Goal: Information Seeking & Learning: Learn about a topic

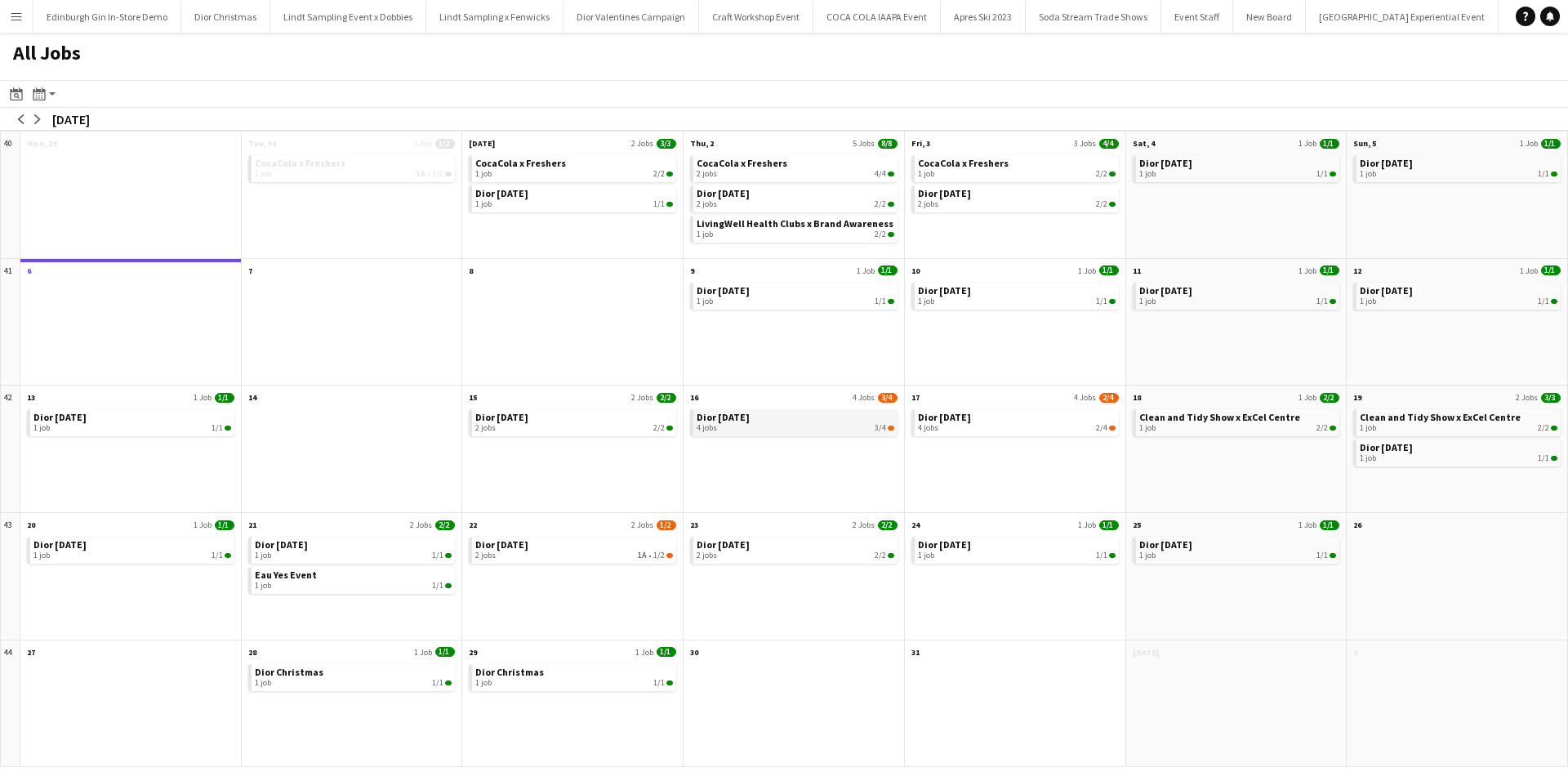
click at [747, 428] on div "4 jobs 3/4" at bounding box center [796, 428] width 198 height 10
click at [18, 119] on app-icon "arrow-left" at bounding box center [20, 119] width 10 height 10
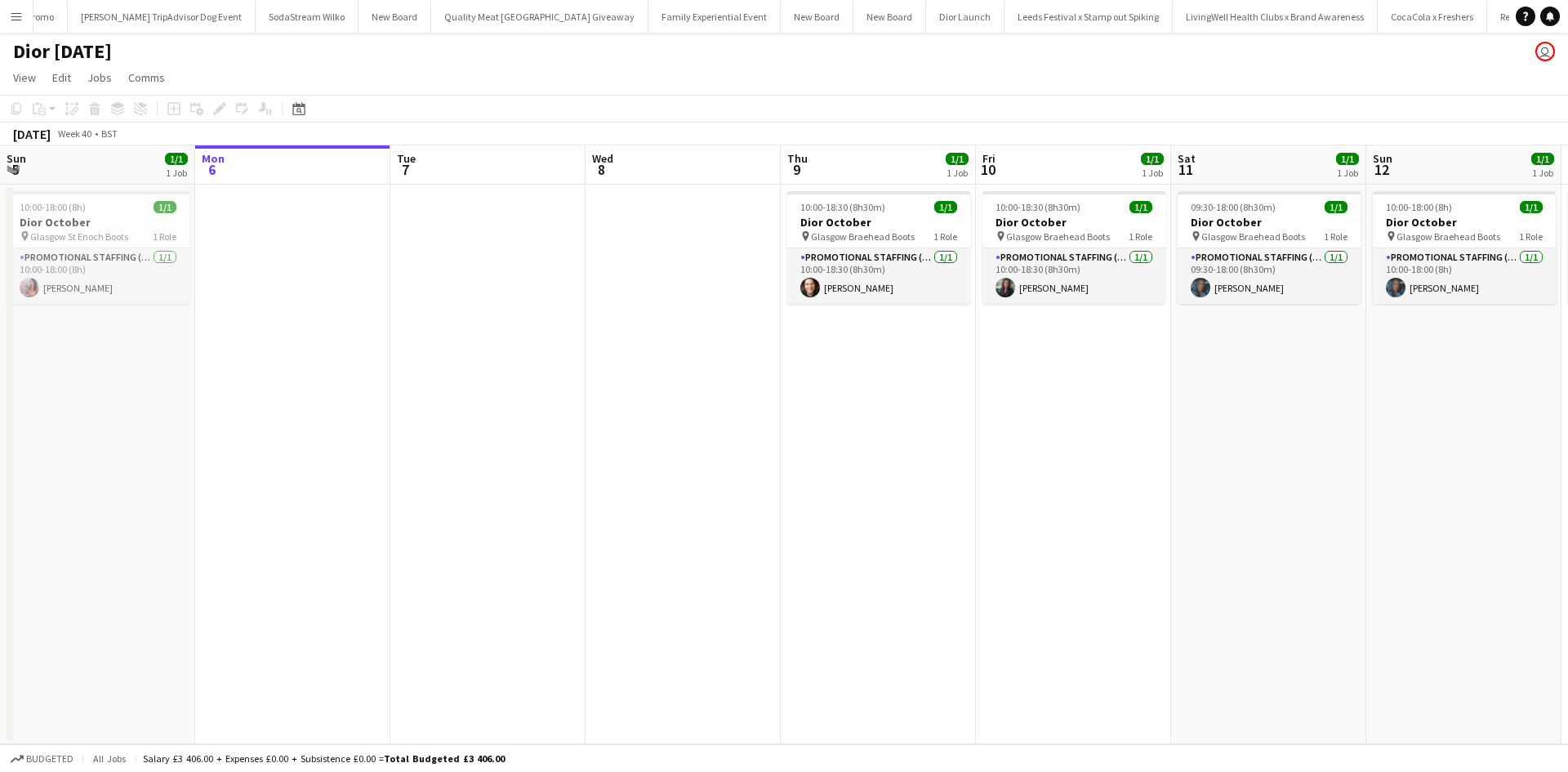
scroll to position [0, 17547]
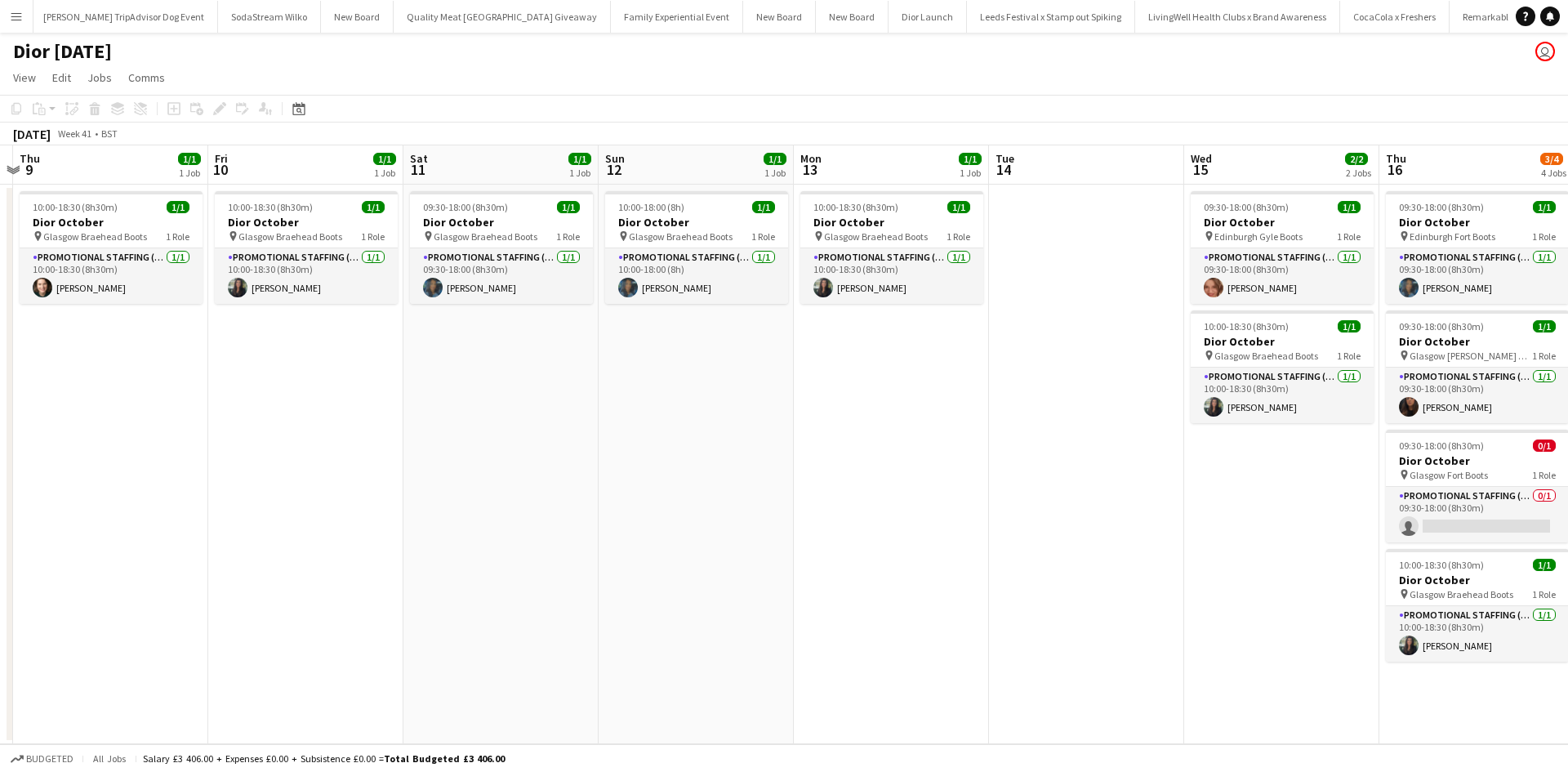
drag, startPoint x: 1210, startPoint y: 526, endPoint x: 435, endPoint y: 487, distance: 776.0
click at [435, 487] on app-calendar-viewport "Sun 5 1/1 1 Job Mon 6 Tue 7 Wed 8 Thu 9 1/1 1 Job Fri 10 1/1 1 Job Sat 11 1/1 1…" at bounding box center [784, 445] width 1568 height 599
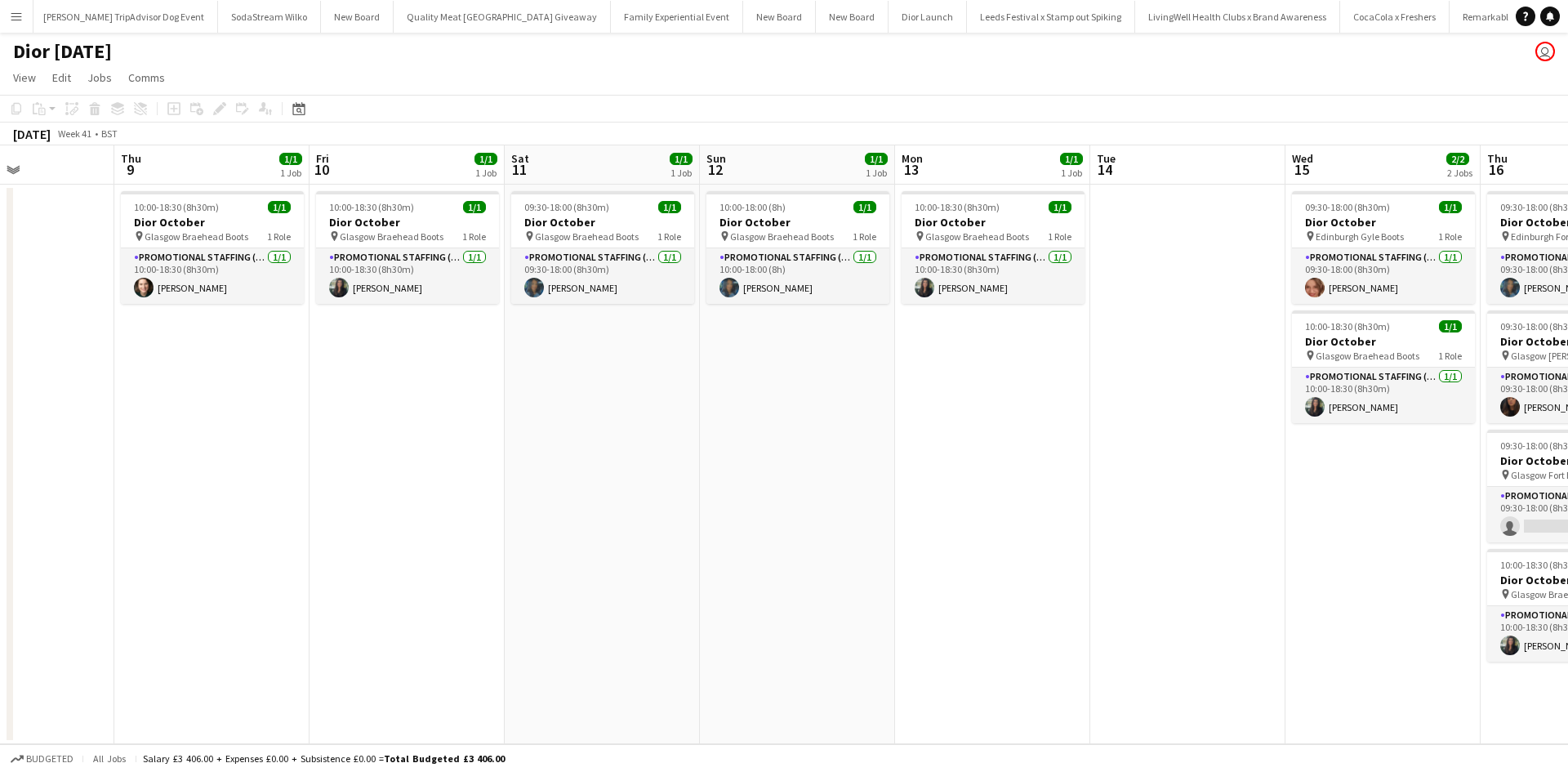
scroll to position [0, 593]
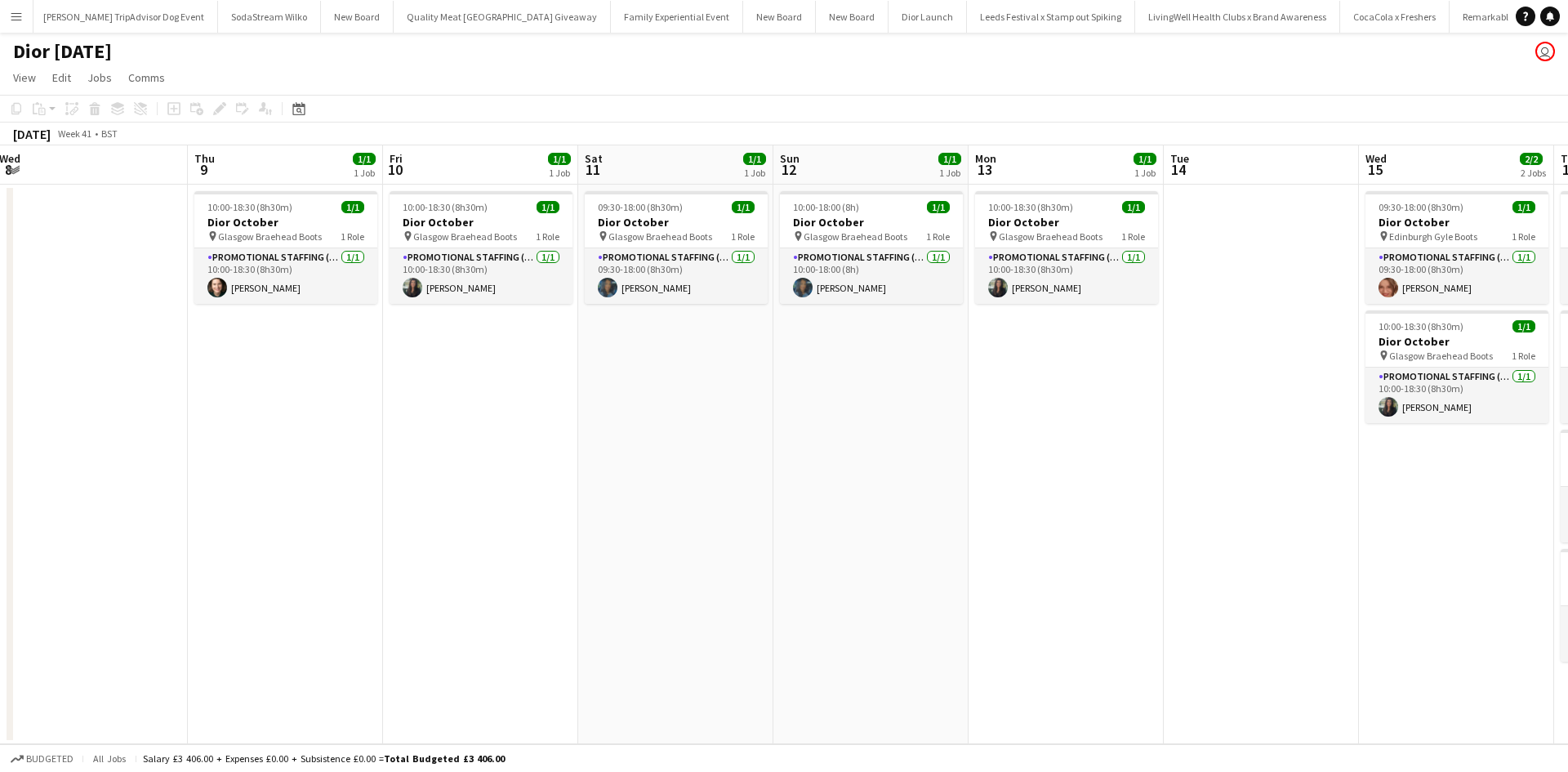
drag, startPoint x: 1047, startPoint y: 570, endPoint x: 452, endPoint y: 530, distance: 596.3
click at [452, 530] on app-calendar-viewport "Sun 5 1/1 1 Job Mon 6 Tue 7 Wed 8 Thu 9 1/1 1 Job Fri 10 1/1 1 Job Sat 11 1/1 1…" at bounding box center [784, 445] width 1568 height 599
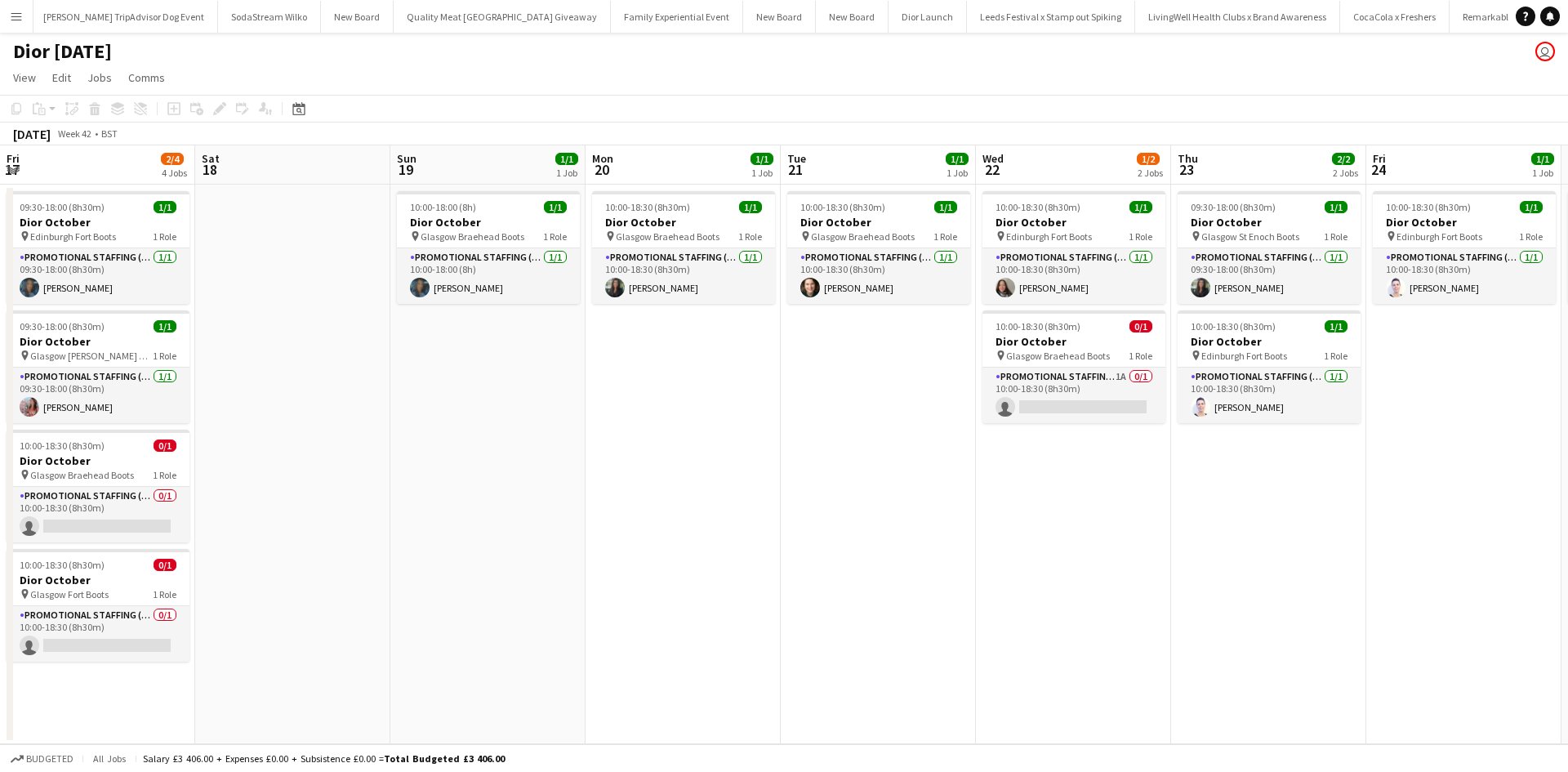
scroll to position [0, 586]
drag, startPoint x: 1425, startPoint y: 612, endPoint x: 455, endPoint y: 590, distance: 970.2
click at [455, 590] on app-calendar-viewport "Tue 14 Wed 15 2/2 2 Jobs Thu 16 3/4 4 Jobs Fri 17 2/4 4 Jobs Sat 18 Sun 19 1/1 …" at bounding box center [784, 445] width 1568 height 599
click at [1098, 389] on app-card-role "Promotional Staffing (Sales Staff) 1A 0/1 10:00-18:30 (8h30m) single-neutral-ac…" at bounding box center [1073, 396] width 183 height 55
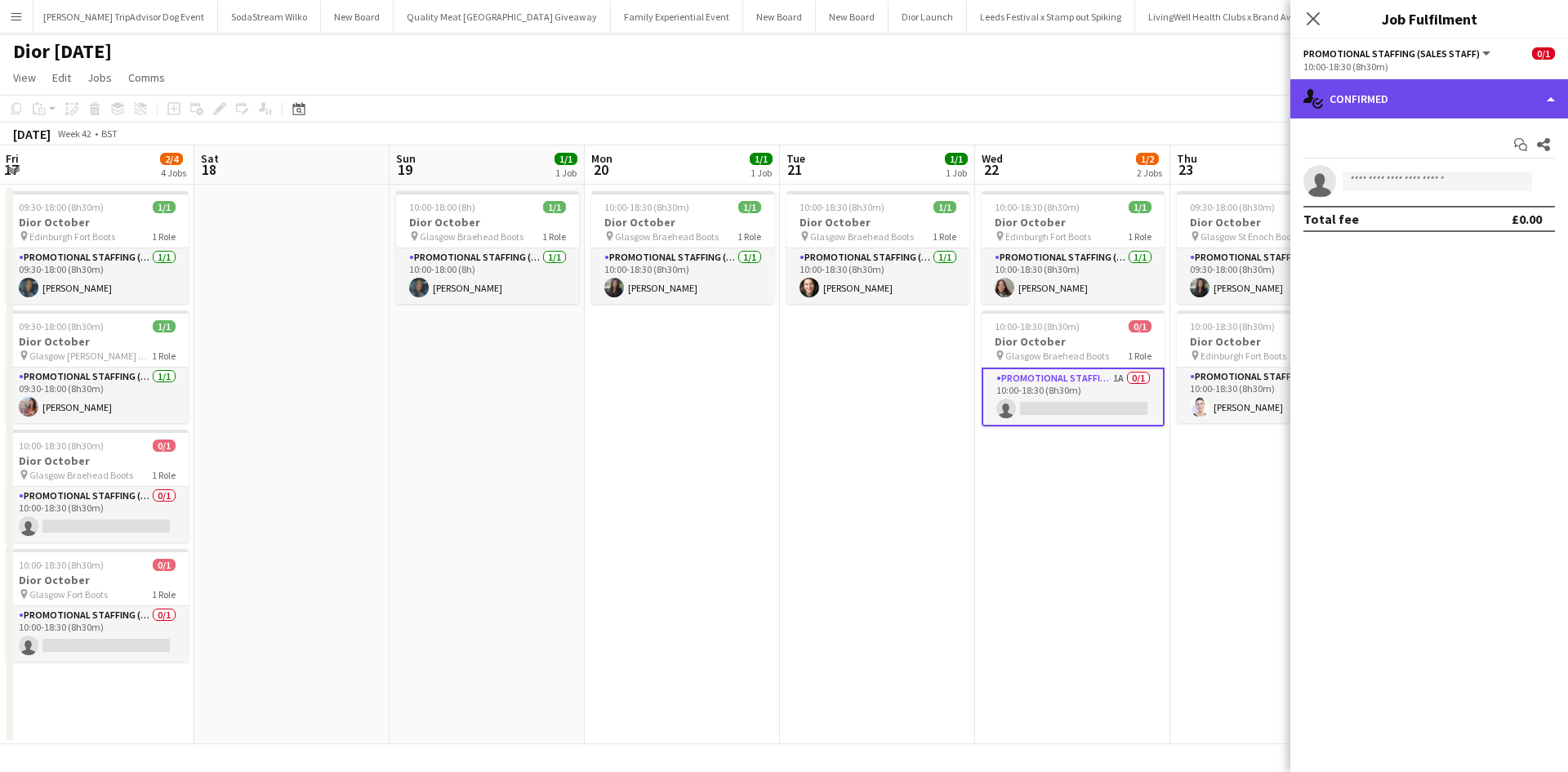
click at [1474, 104] on div "single-neutral-actions-check-2 Confirmed" at bounding box center [1430, 99] width 278 height 39
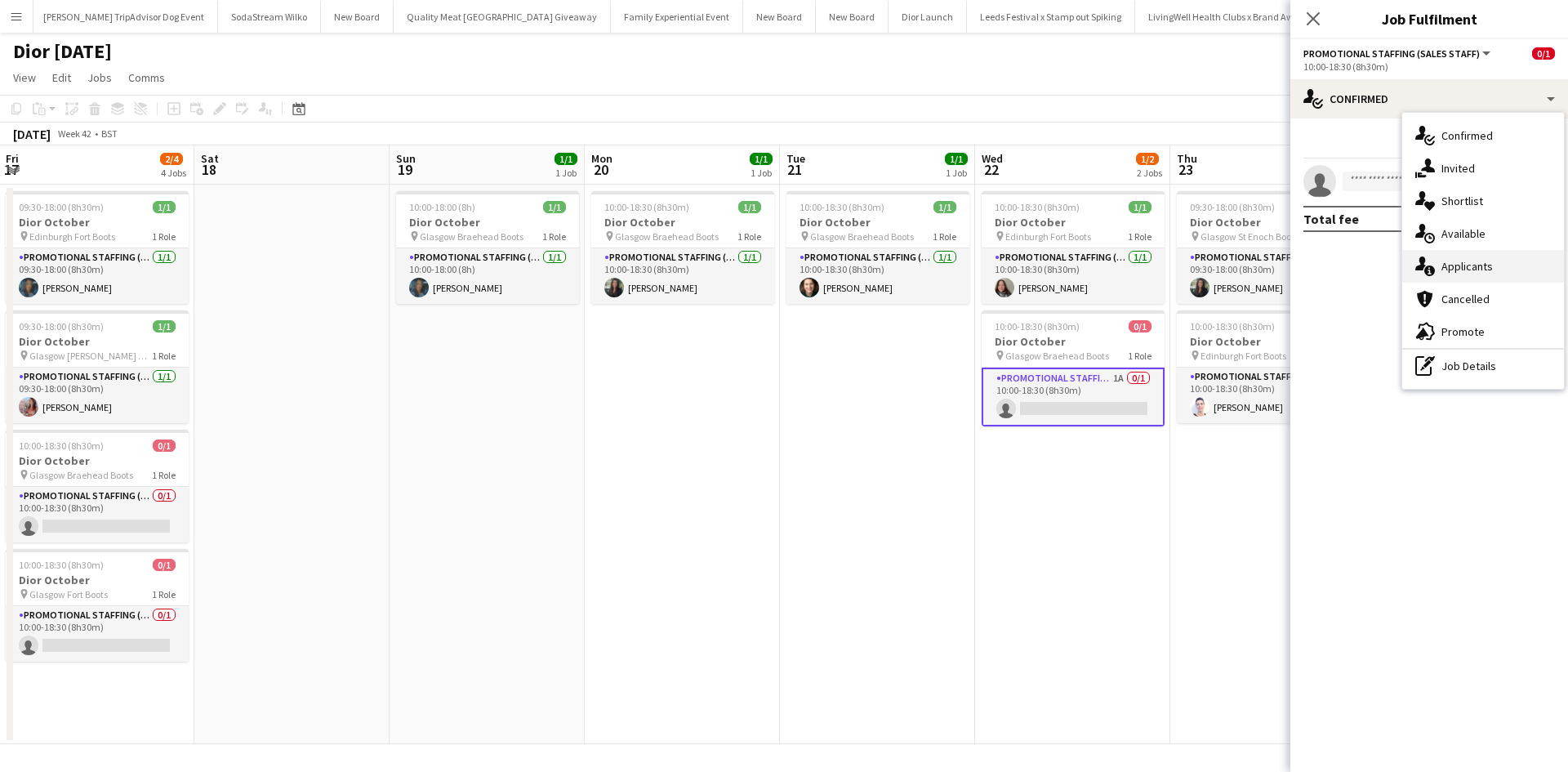
click at [1508, 274] on div "single-neutral-actions-information Applicants" at bounding box center [1483, 267] width 162 height 33
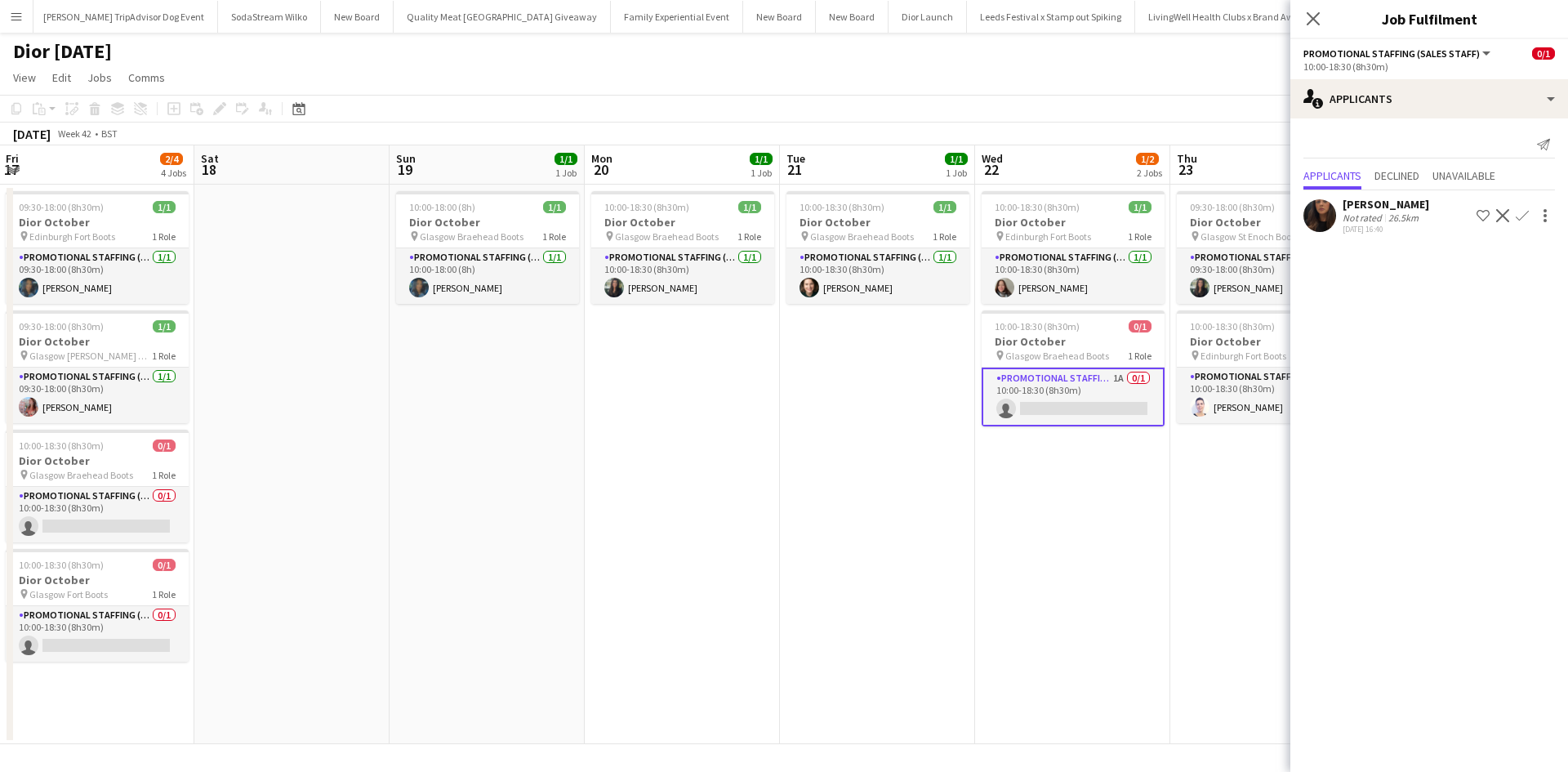
click at [1528, 212] on app-icon "Confirm" at bounding box center [1523, 216] width 13 height 13
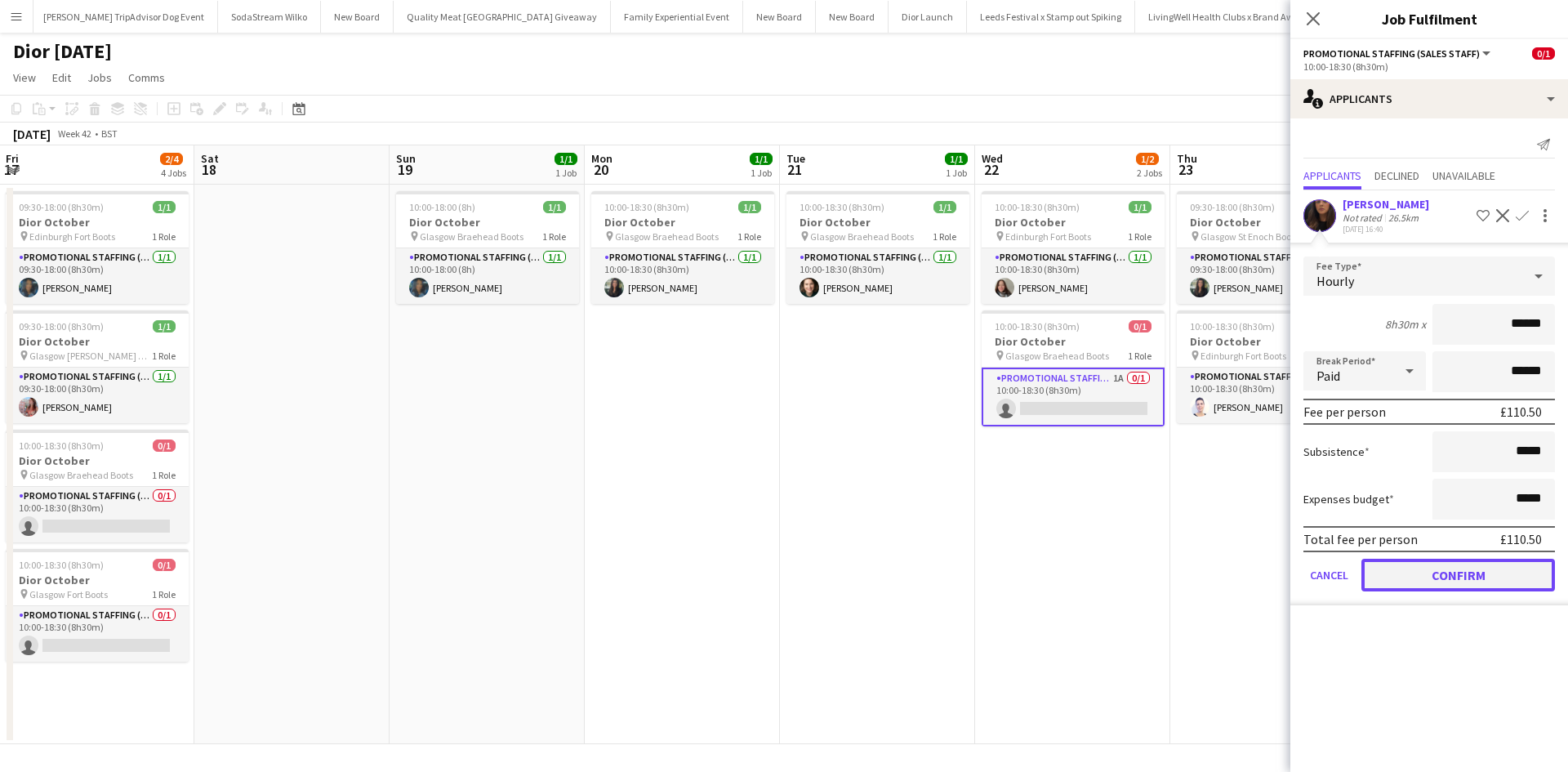
click at [1489, 564] on button "Confirm" at bounding box center [1458, 575] width 193 height 33
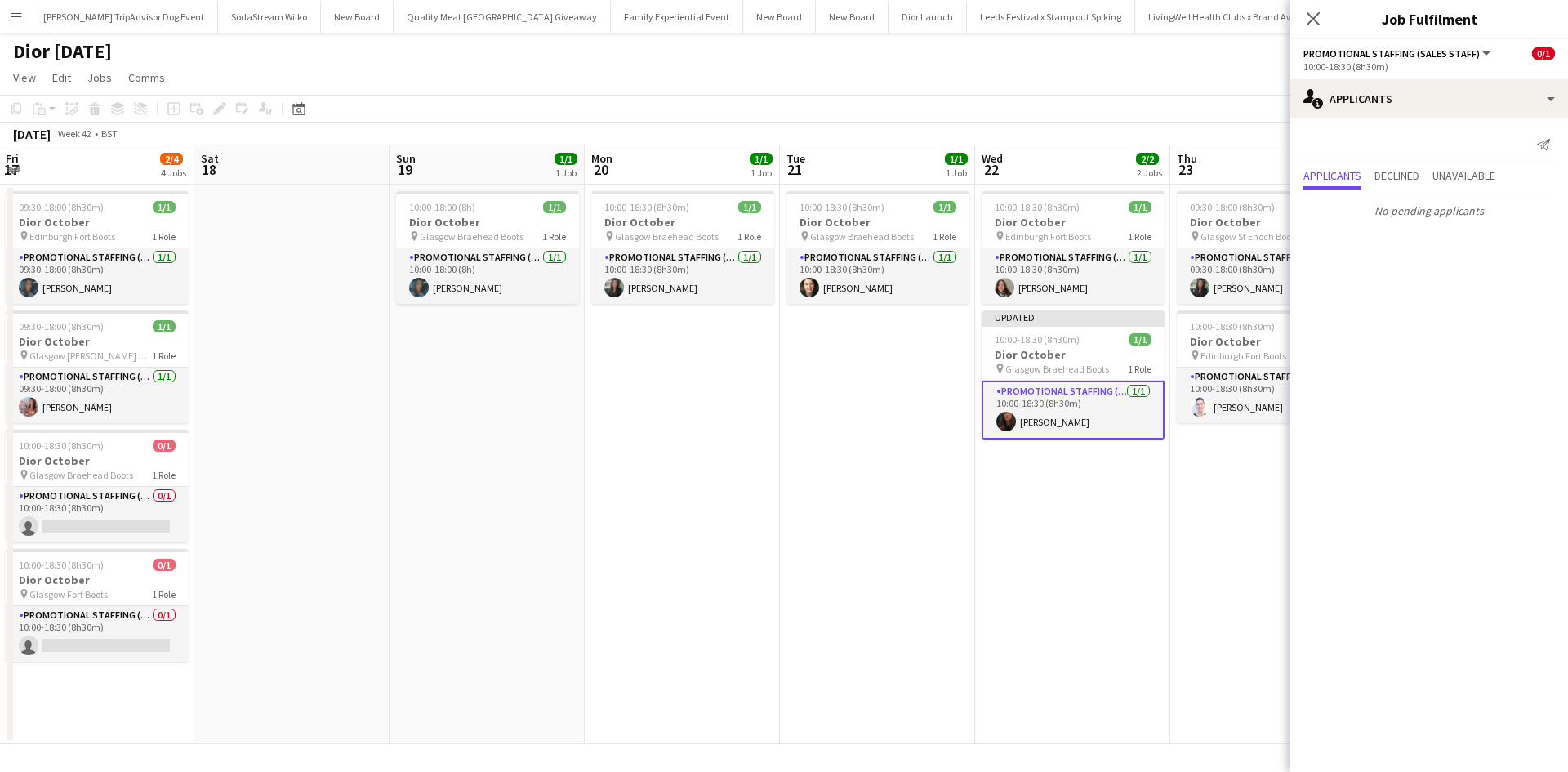
click at [1238, 568] on app-date-cell "09:30-18:00 (8h30m) 1/1 Dior October pin Glasgow St Enoch Boots 1 Role Promotio…" at bounding box center [1268, 464] width 195 height 560
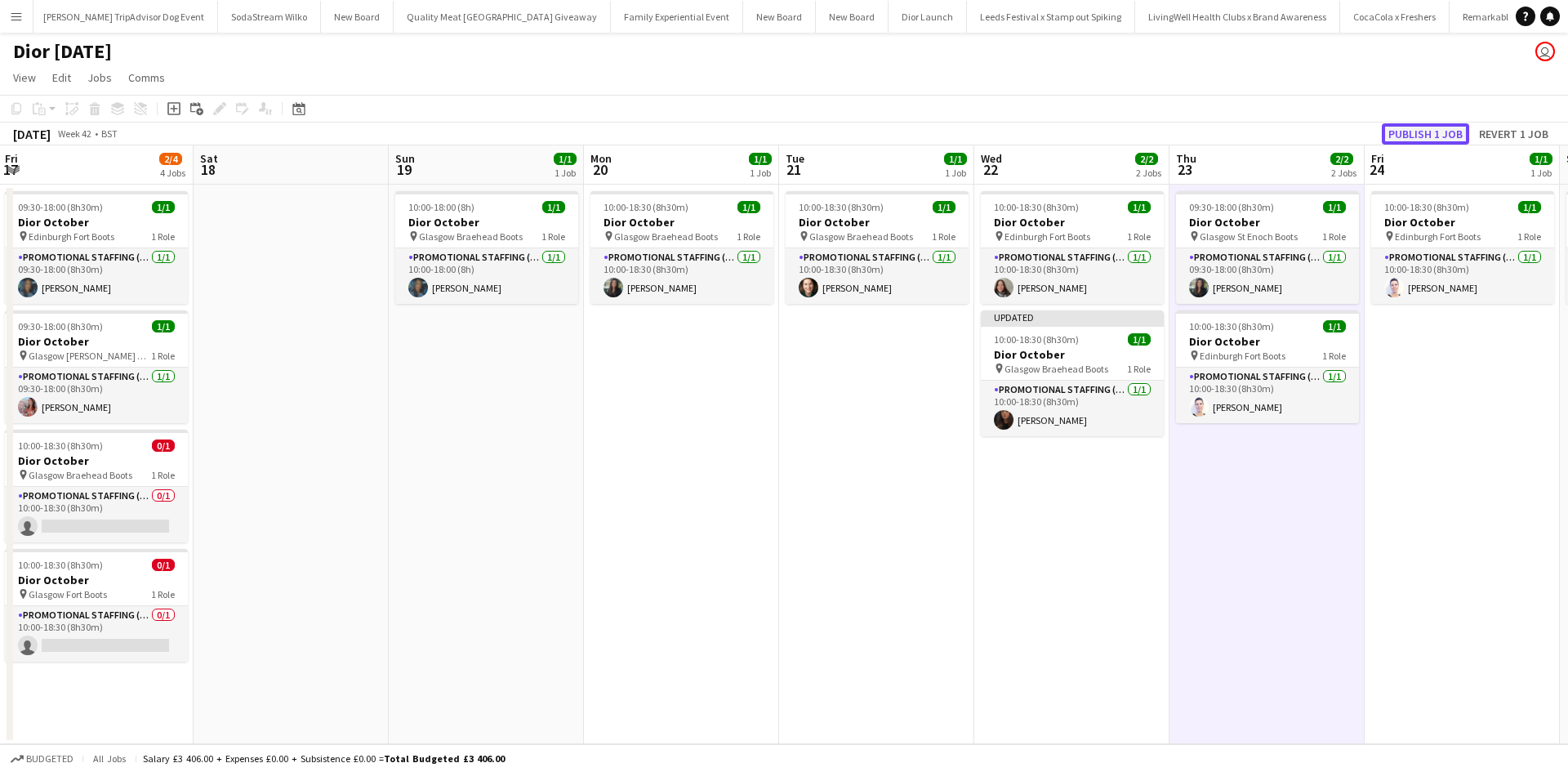
click at [1431, 136] on button "Publish 1 job" at bounding box center [1425, 134] width 87 height 21
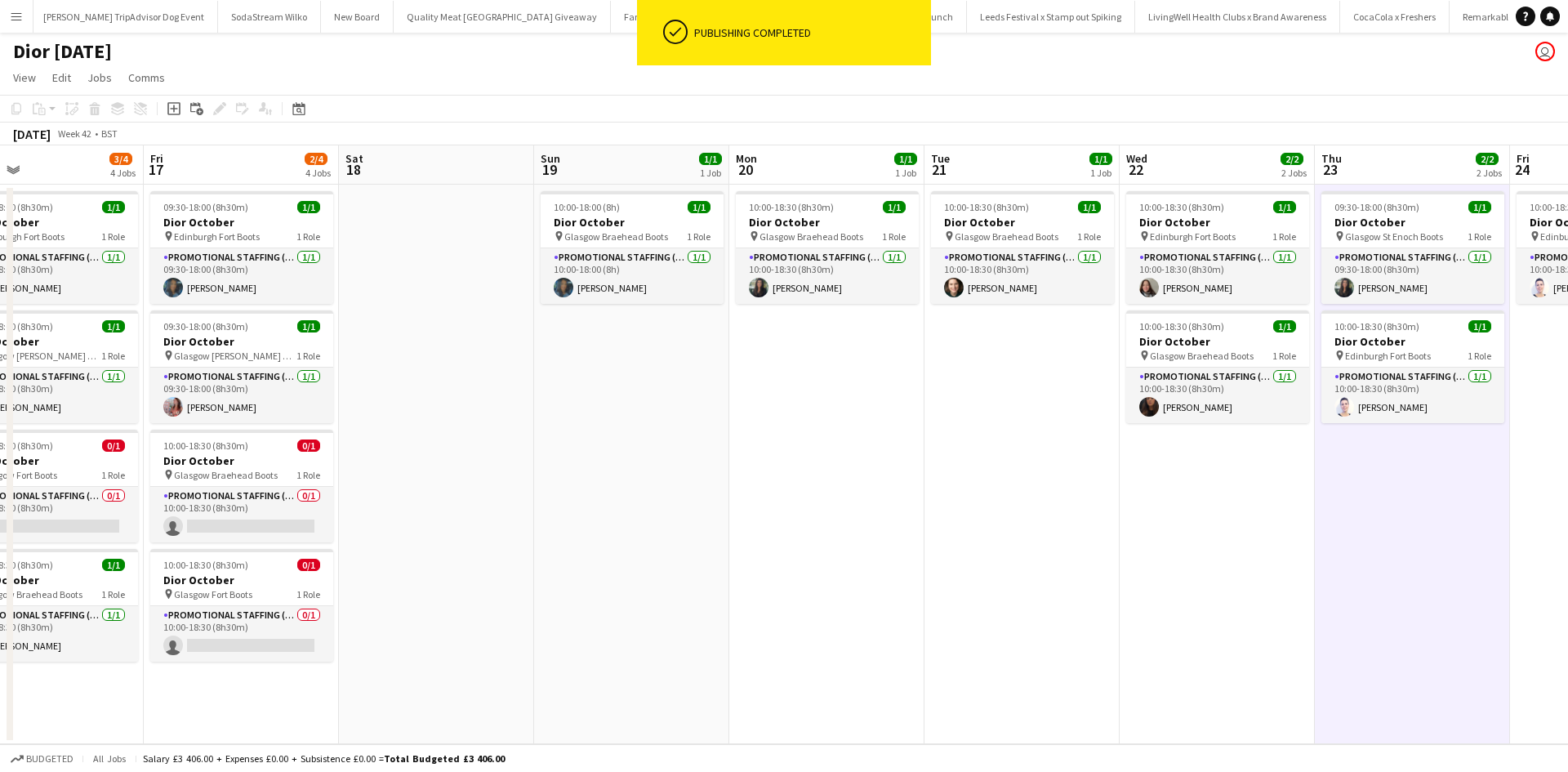
drag, startPoint x: 677, startPoint y: 518, endPoint x: 1094, endPoint y: 426, distance: 427.0
click at [1093, 426] on app-calendar-viewport "Tue 14 Wed 15 2/2 2 Jobs Thu 16 3/4 4 Jobs Fri 17 2/4 4 Jobs Sat 18 Sun 19 1/1 …" at bounding box center [784, 445] width 1568 height 599
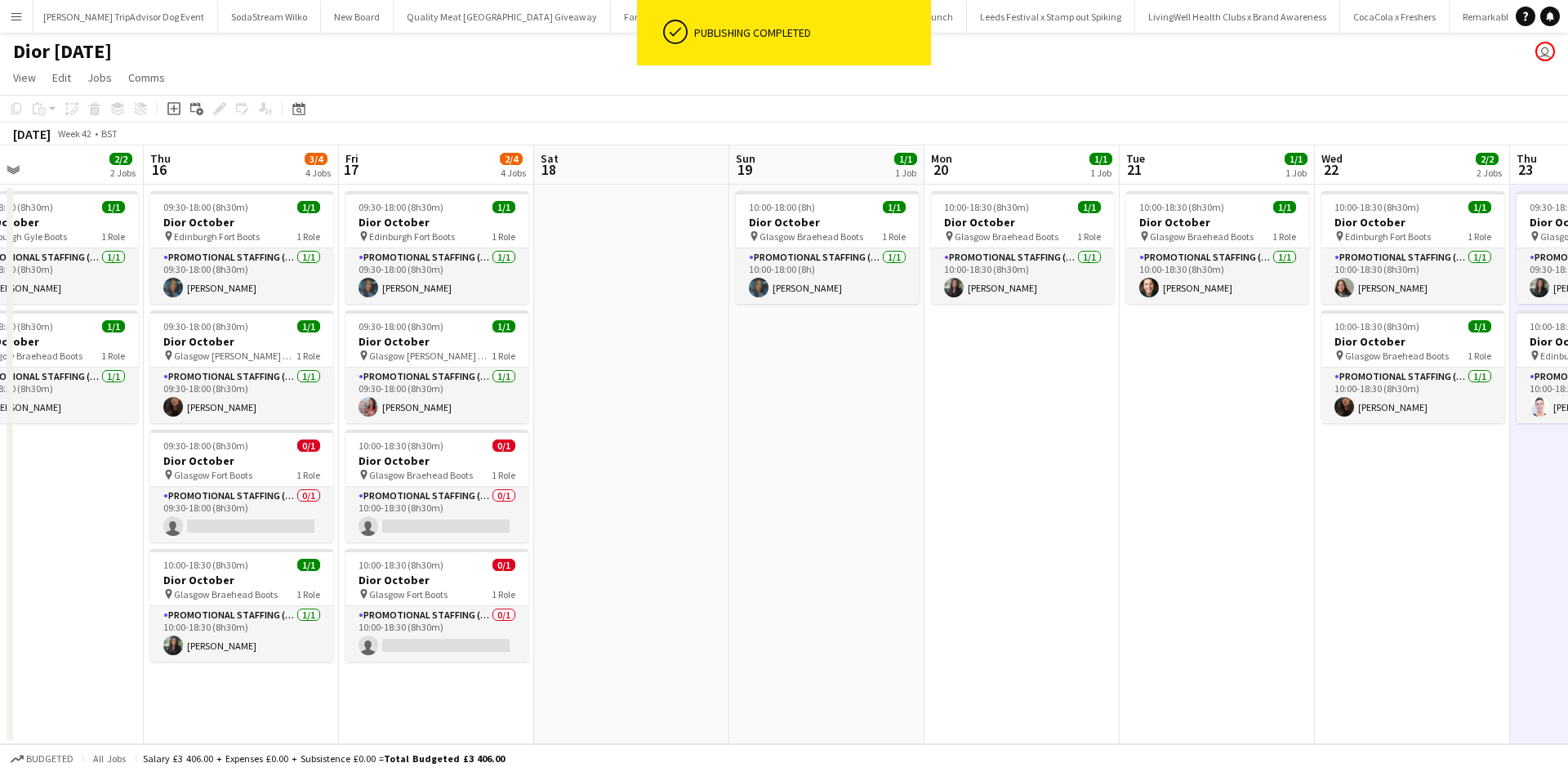
scroll to position [0, 367]
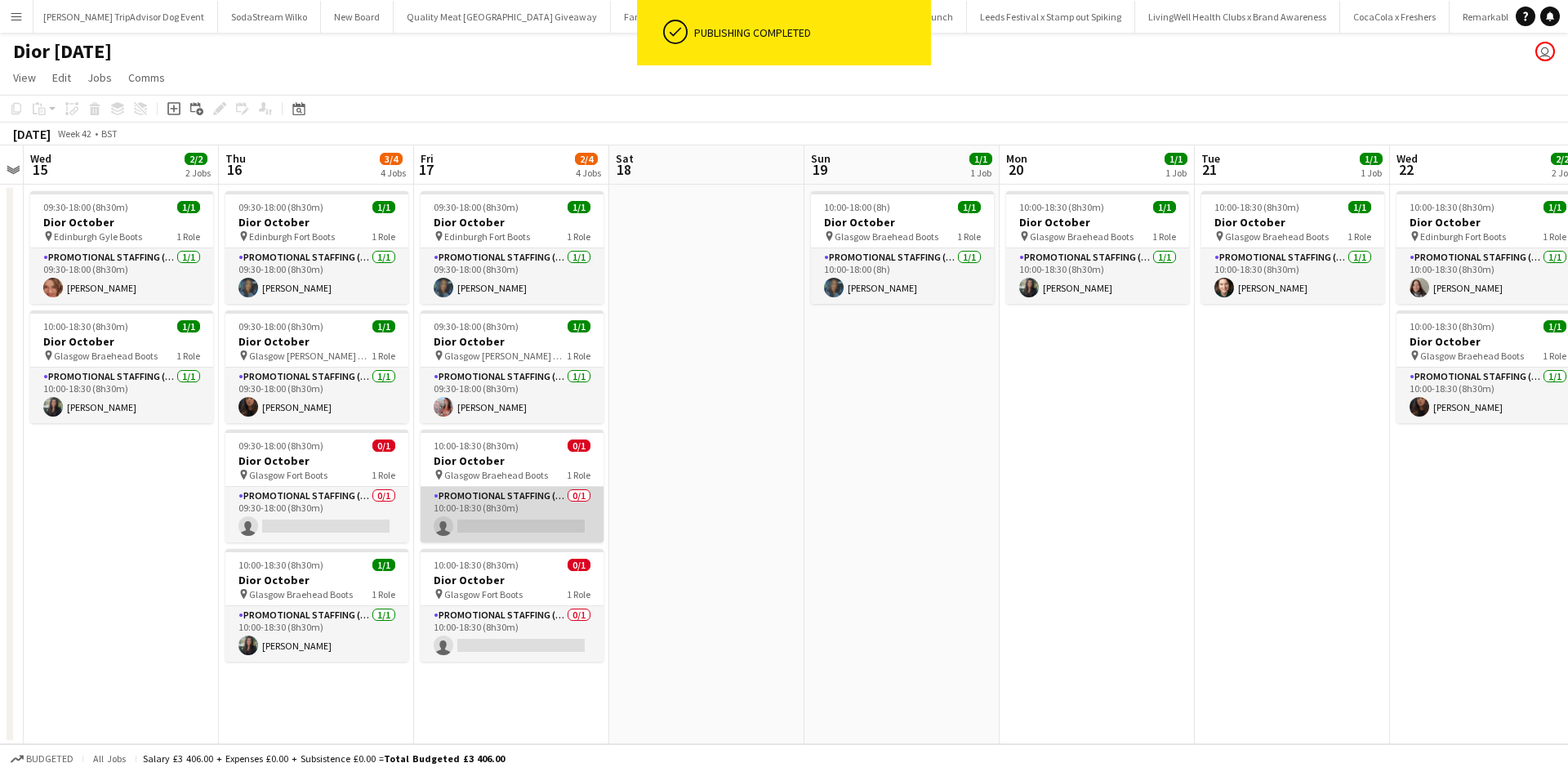
click at [547, 509] on app-card-role "Promotional Staffing (Sales Staff) 0/1 10:00-18:30 (8h30m) single-neutral-actio…" at bounding box center [511, 514] width 183 height 55
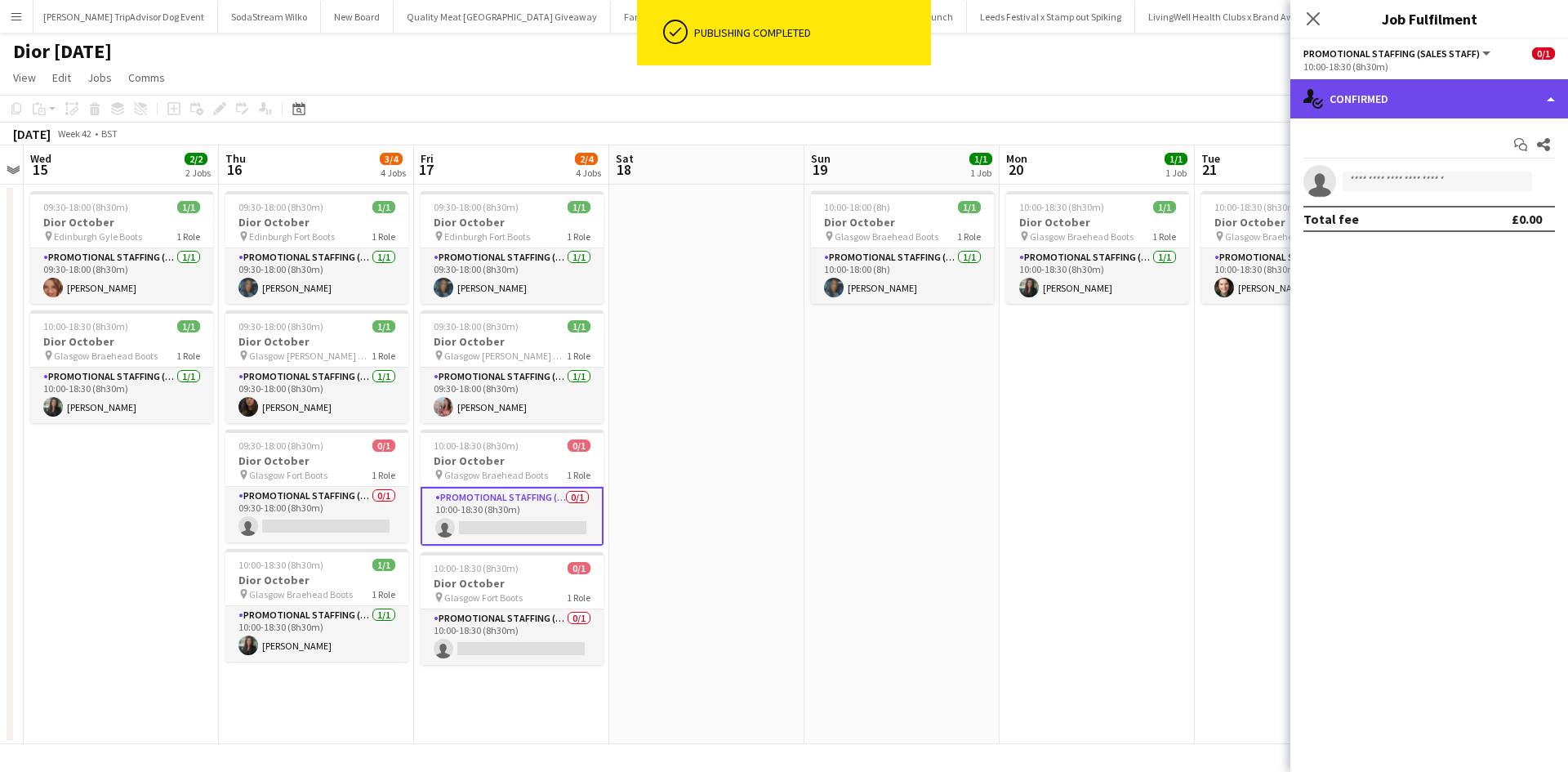
click at [1396, 105] on div "single-neutral-actions-check-2 Confirmed" at bounding box center [1430, 99] width 278 height 39
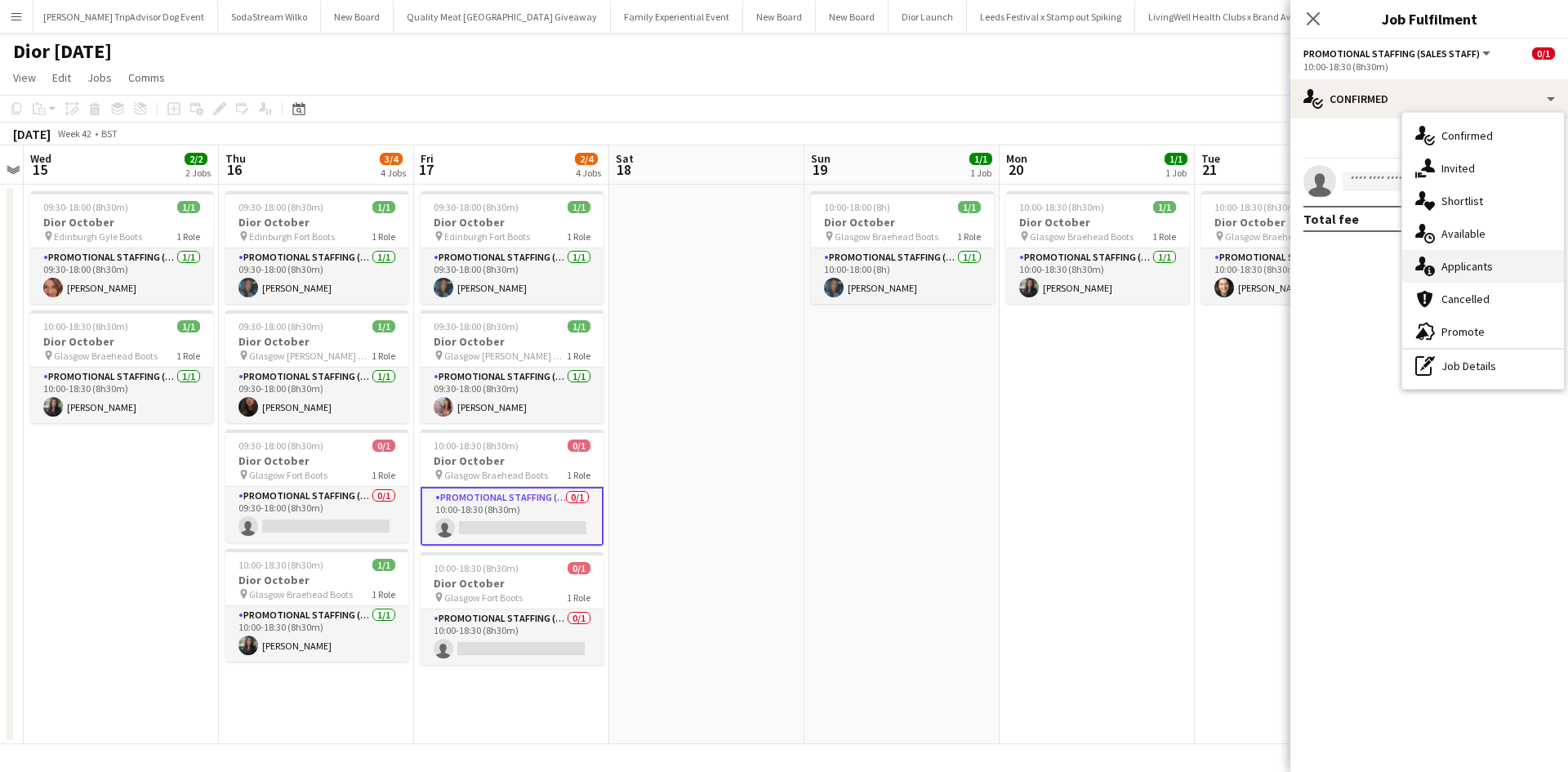
click at [1466, 264] on span "Applicants" at bounding box center [1467, 267] width 52 height 15
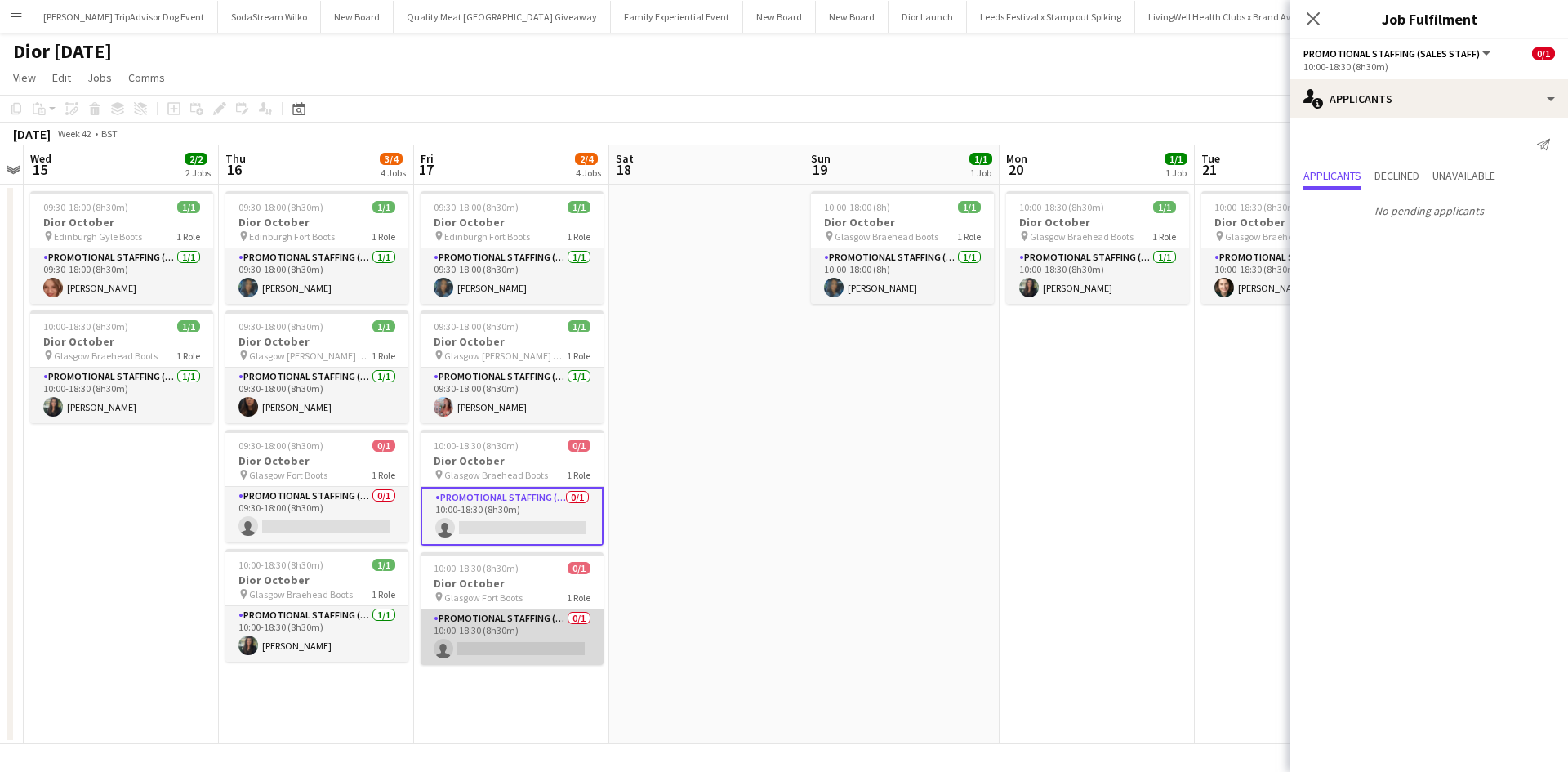
click at [531, 631] on app-card-role "Promotional Staffing (Sales Staff) 0/1 10:00-18:30 (8h30m) single-neutral-actio…" at bounding box center [511, 637] width 183 height 55
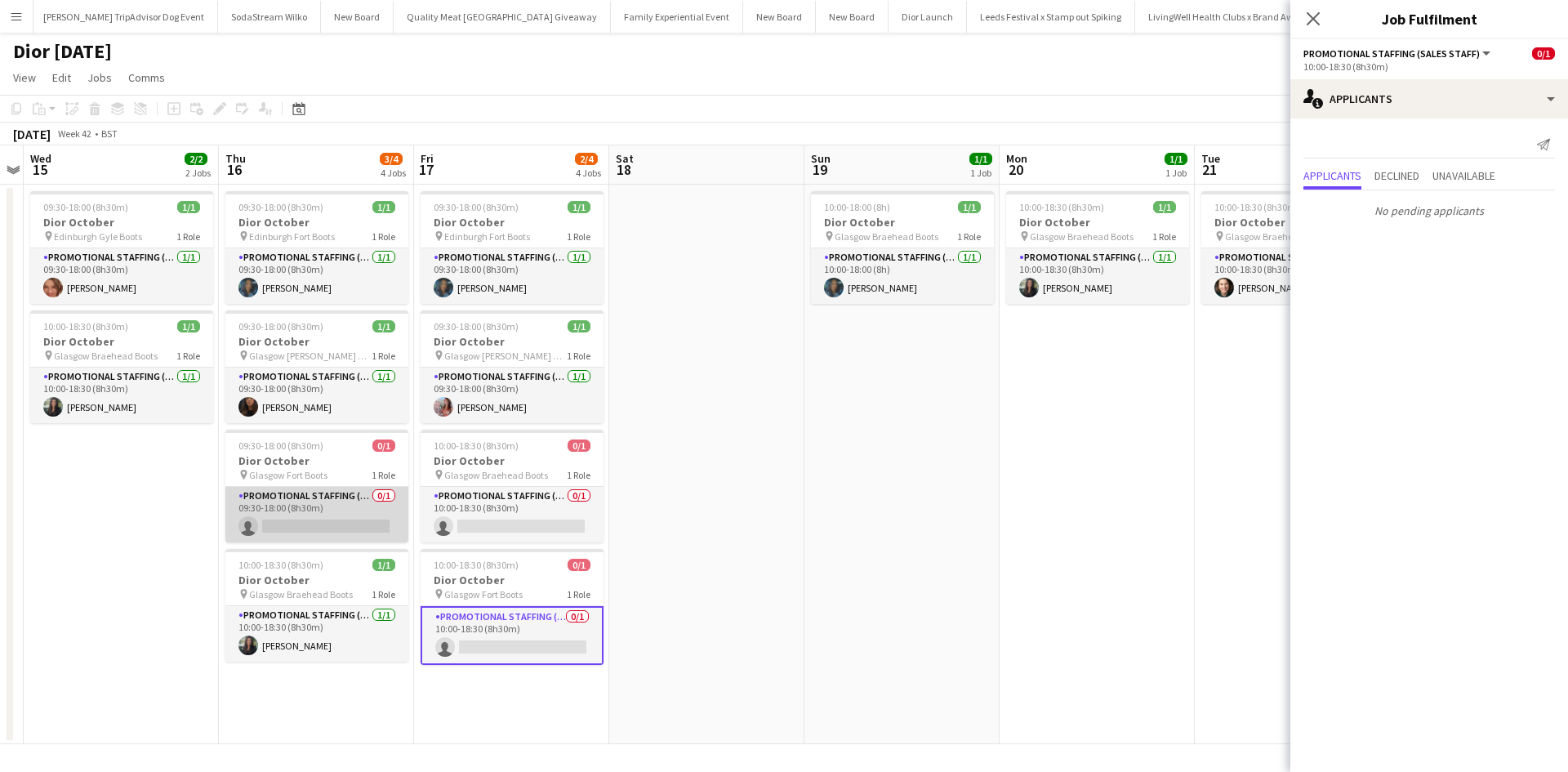
click at [368, 513] on app-card-role "Promotional Staffing (Sales Staff) 0/1 09:30-18:00 (8h30m) single-neutral-actio…" at bounding box center [316, 514] width 183 height 55
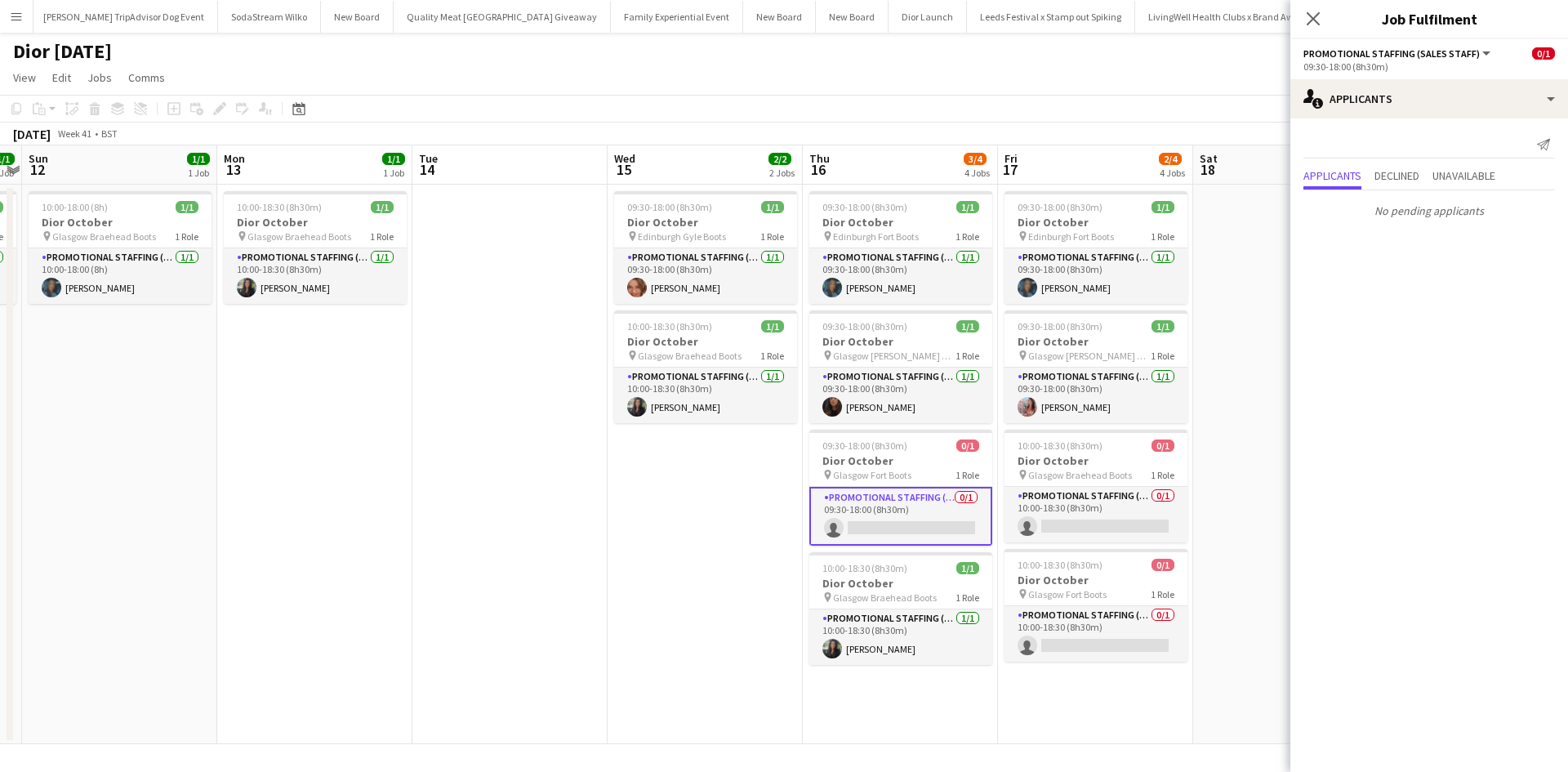
drag, startPoint x: 134, startPoint y: 546, endPoint x: 920, endPoint y: 463, distance: 790.4
click at [919, 463] on app-calendar-viewport "Fri 10 1/1 1 Job Sat 11 1/1 1 Job Sun 12 1/1 1 Job Mon 13 1/1 1 Job Tue 14 Wed …" at bounding box center [784, 445] width 1568 height 599
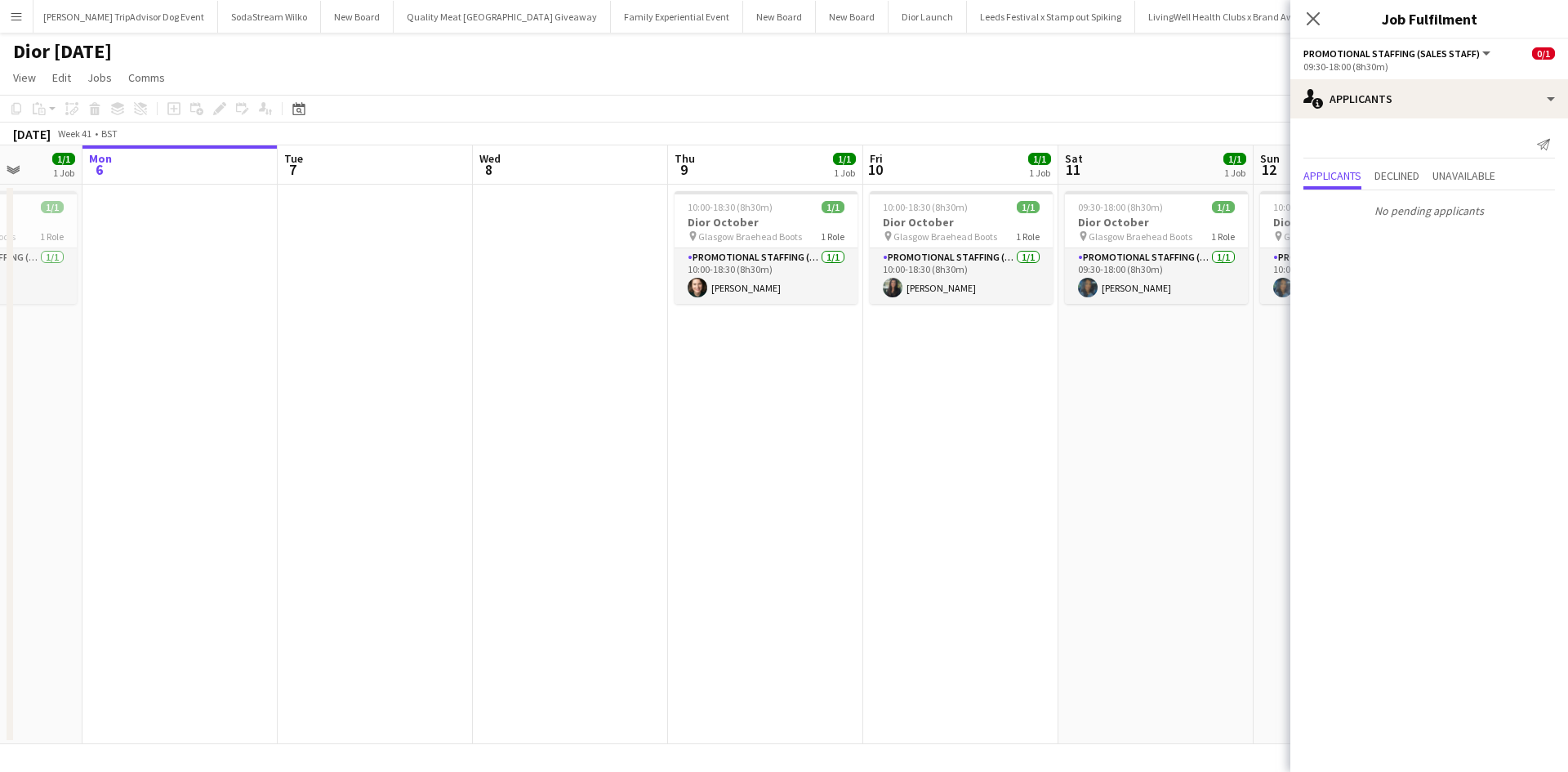
drag, startPoint x: 464, startPoint y: 537, endPoint x: 1271, endPoint y: 443, distance: 812.5
click at [1277, 440] on app-calendar-viewport "Sat 4 1/1 1 Job Sun 5 1/1 1 Job Mon 6 Tue 7 Wed 8 Thu 9 1/1 1 Job Fri 10 1/1 1 …" at bounding box center [784, 445] width 1568 height 599
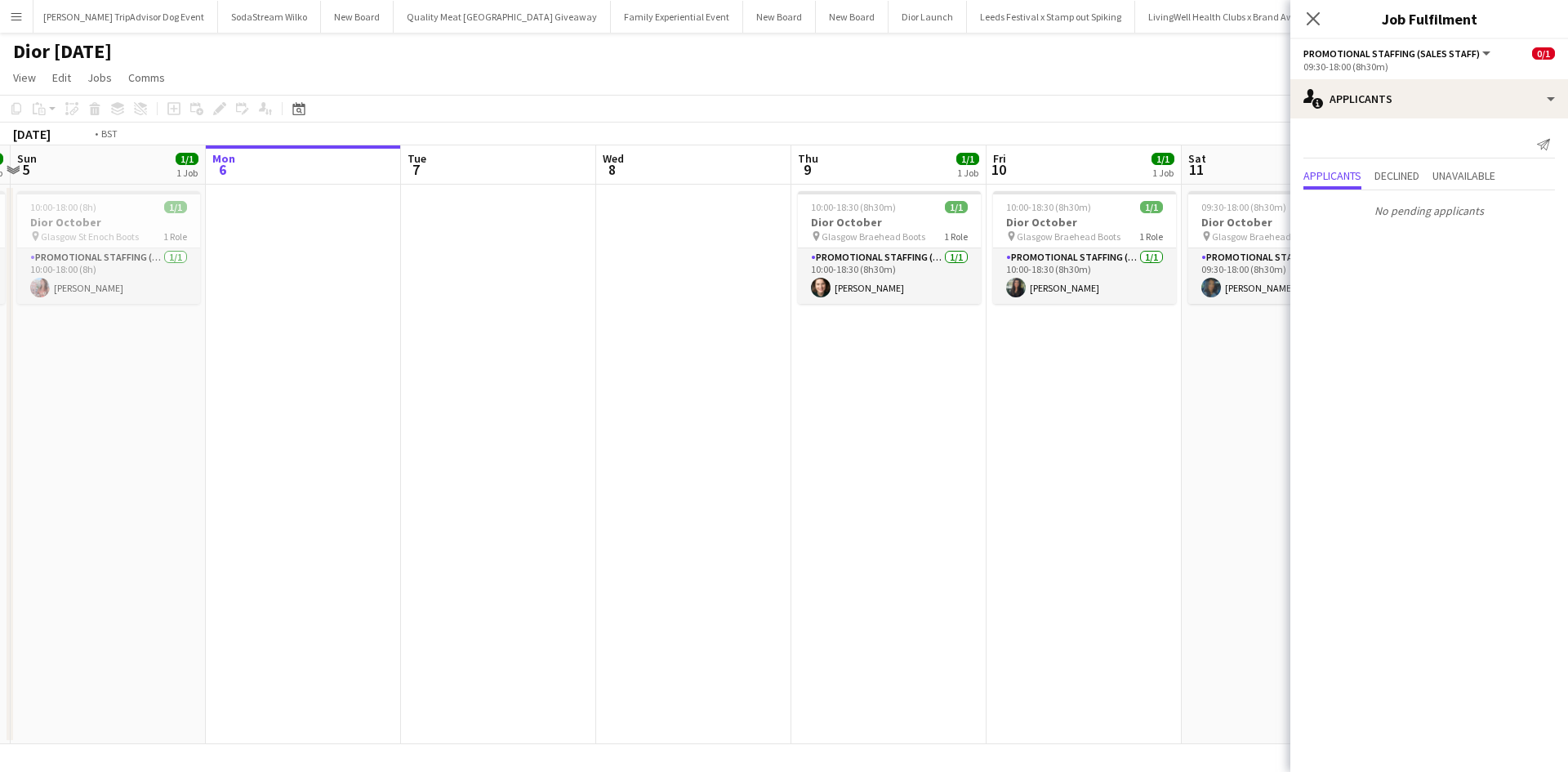
drag, startPoint x: 440, startPoint y: 550, endPoint x: 278, endPoint y: 529, distance: 163.4
click at [278, 529] on app-calendar-viewport "Thu 2 2/2 2 Jobs Fri 3 2/2 2 Jobs Sat 4 1/1 1 Job Sun 5 1/1 1 Job Mon 6 Tue 7 W…" at bounding box center [784, 445] width 1568 height 599
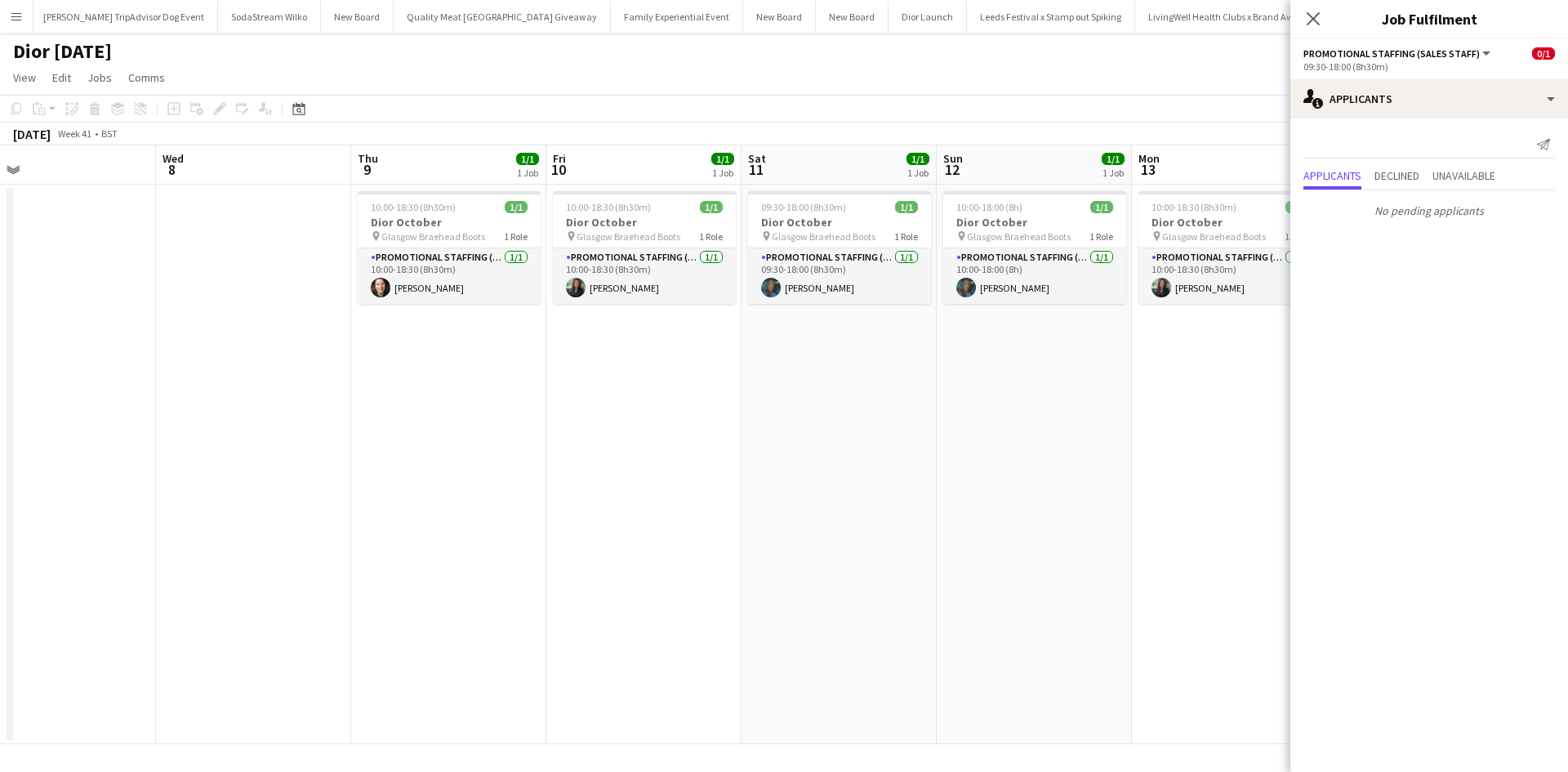
drag, startPoint x: 849, startPoint y: 526, endPoint x: 402, endPoint y: 526, distance: 447.0
click at [405, 526] on app-calendar-viewport "Sat 4 1/1 1 Job Sun 5 1/1 1 Job Mon 6 Tue 7 Wed 8 Thu 9 1/1 1 Job Fri 10 1/1 1 …" at bounding box center [784, 445] width 1568 height 599
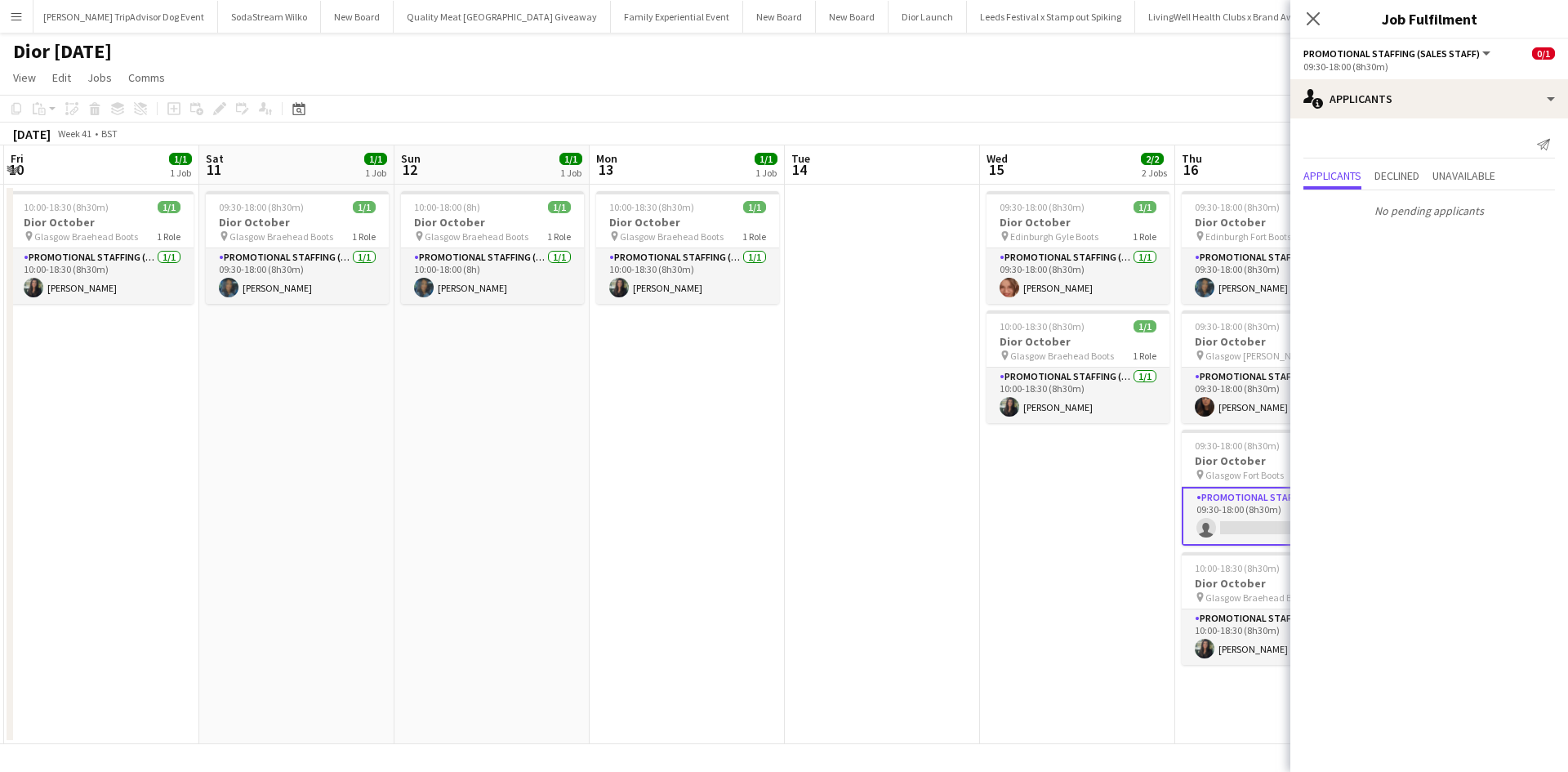
drag, startPoint x: 746, startPoint y: 544, endPoint x: 241, endPoint y: 533, distance: 505.1
click at [241, 533] on app-calendar-viewport "Tue 7 Wed 8 Thu 9 1/1 1 Job Fri 10 1/1 1 Job Sat 11 1/1 1 Job Sun 12 1/1 1 Job …" at bounding box center [784, 445] width 1568 height 599
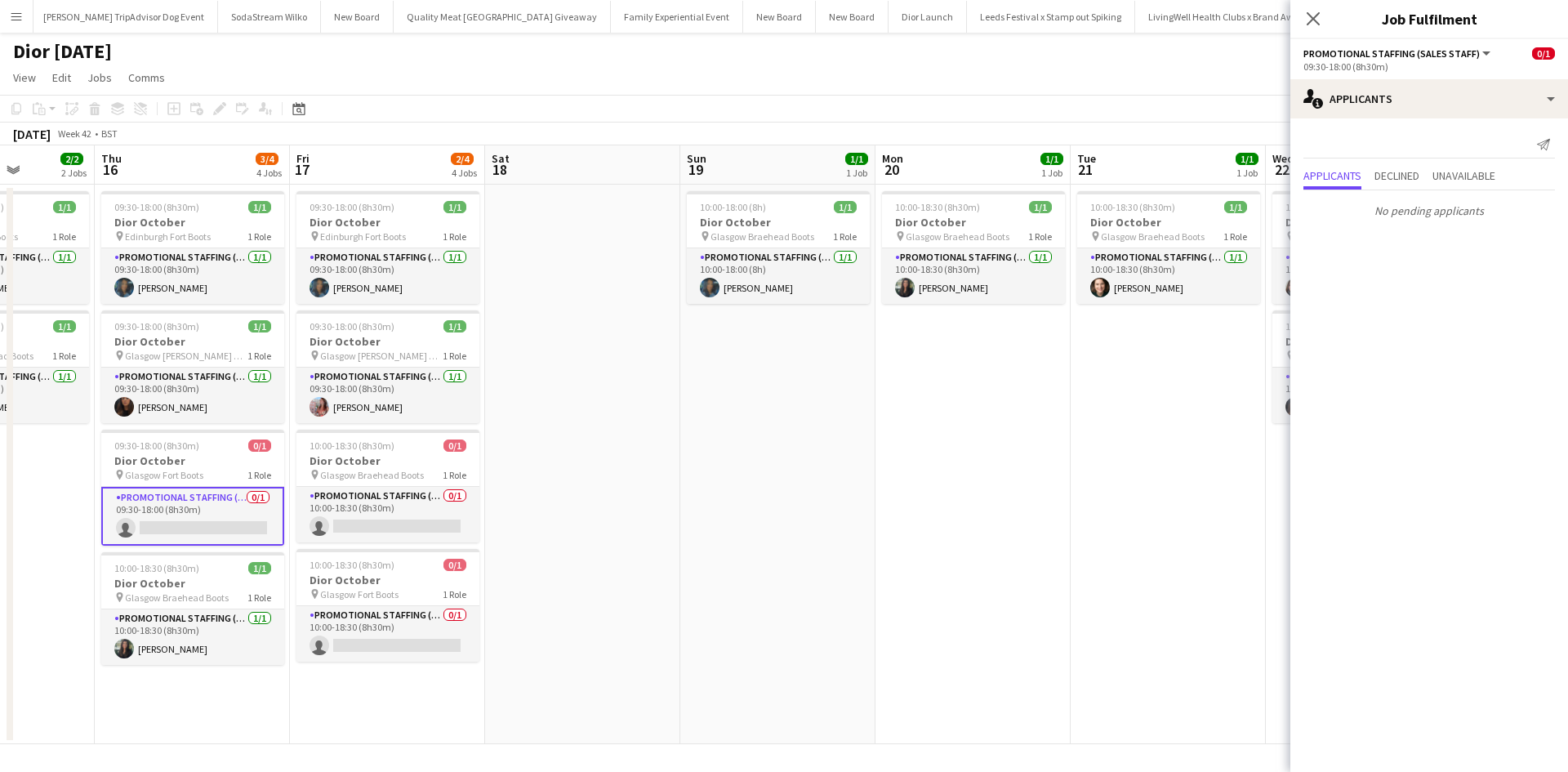
drag, startPoint x: 1227, startPoint y: 566, endPoint x: 194, endPoint y: 561, distance: 1033.0
click at [151, 566] on app-calendar-viewport "Mon 13 1/1 1 Job Tue 14 Wed 15 2/2 2 Jobs Thu 16 3/4 4 Jobs Fri 17 2/4 4 Jobs S…" at bounding box center [784, 445] width 1568 height 599
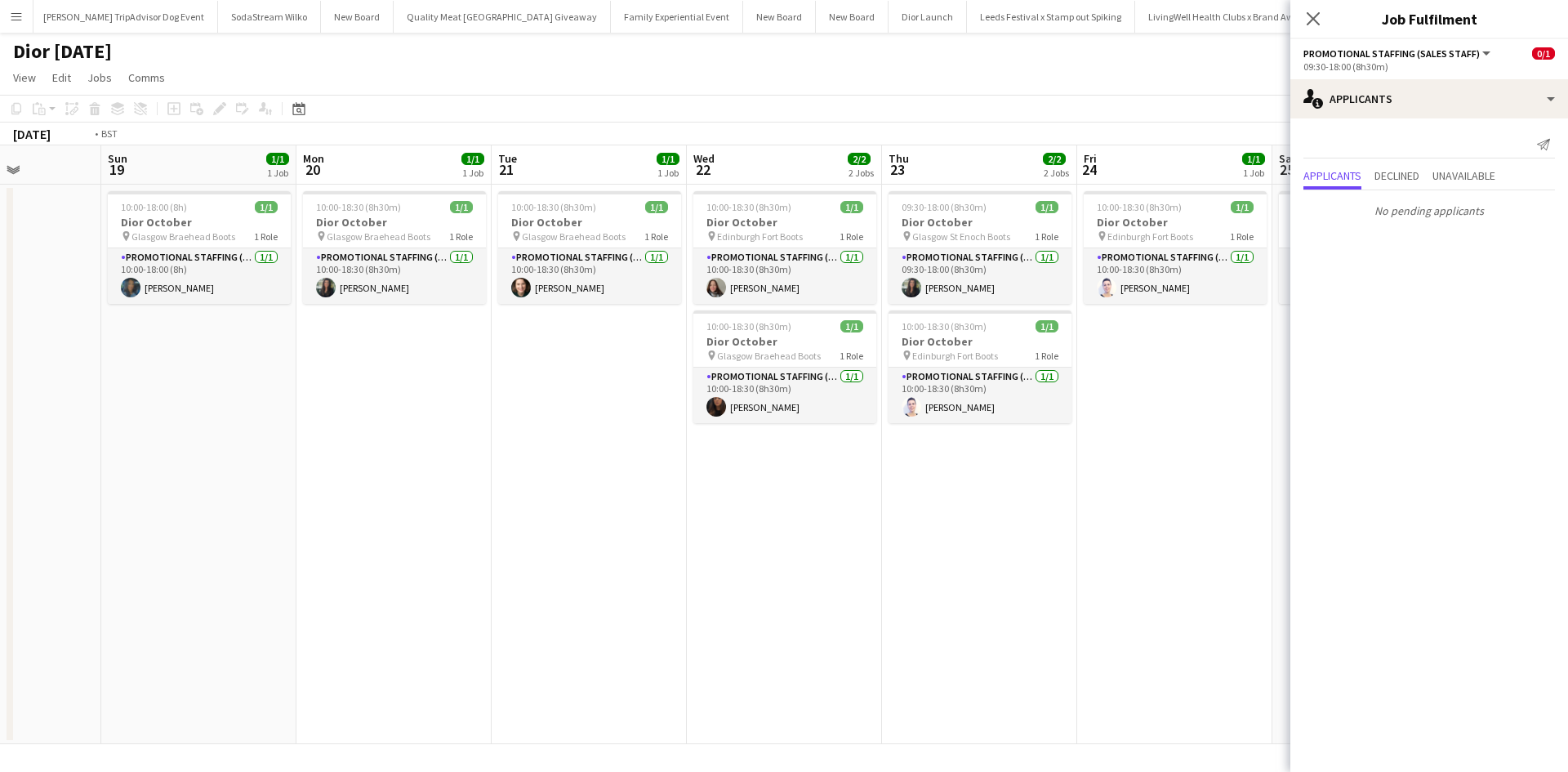
drag, startPoint x: 781, startPoint y: 585, endPoint x: 211, endPoint y: 564, distance: 570.4
click at [208, 565] on app-calendar-viewport "Wed 15 2/2 2 Jobs Thu 16 3/4 4 Jobs Fri 17 2/4 4 Jobs Sat 18 Sun 19 1/1 1 Job M…" at bounding box center [784, 445] width 1568 height 599
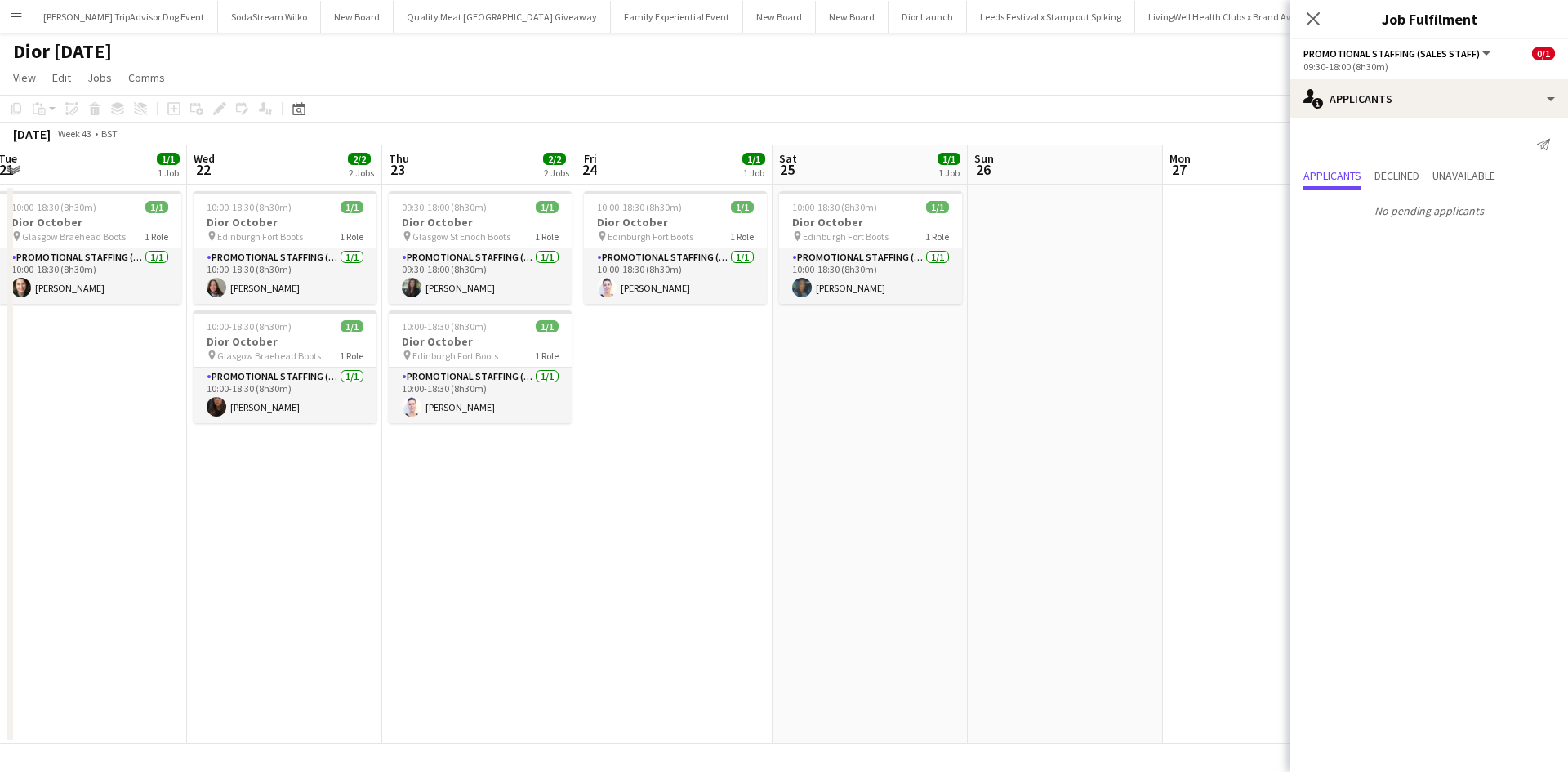
drag, startPoint x: 829, startPoint y: 590, endPoint x: 452, endPoint y: 563, distance: 378.0
click at [331, 564] on app-calendar-viewport "Fri 17 2/4 4 Jobs Sat 18 Sun 19 1/1 1 Job Mon 20 1/1 1 Job Tue 21 1/1 1 Job Wed…" at bounding box center [784, 445] width 1568 height 599
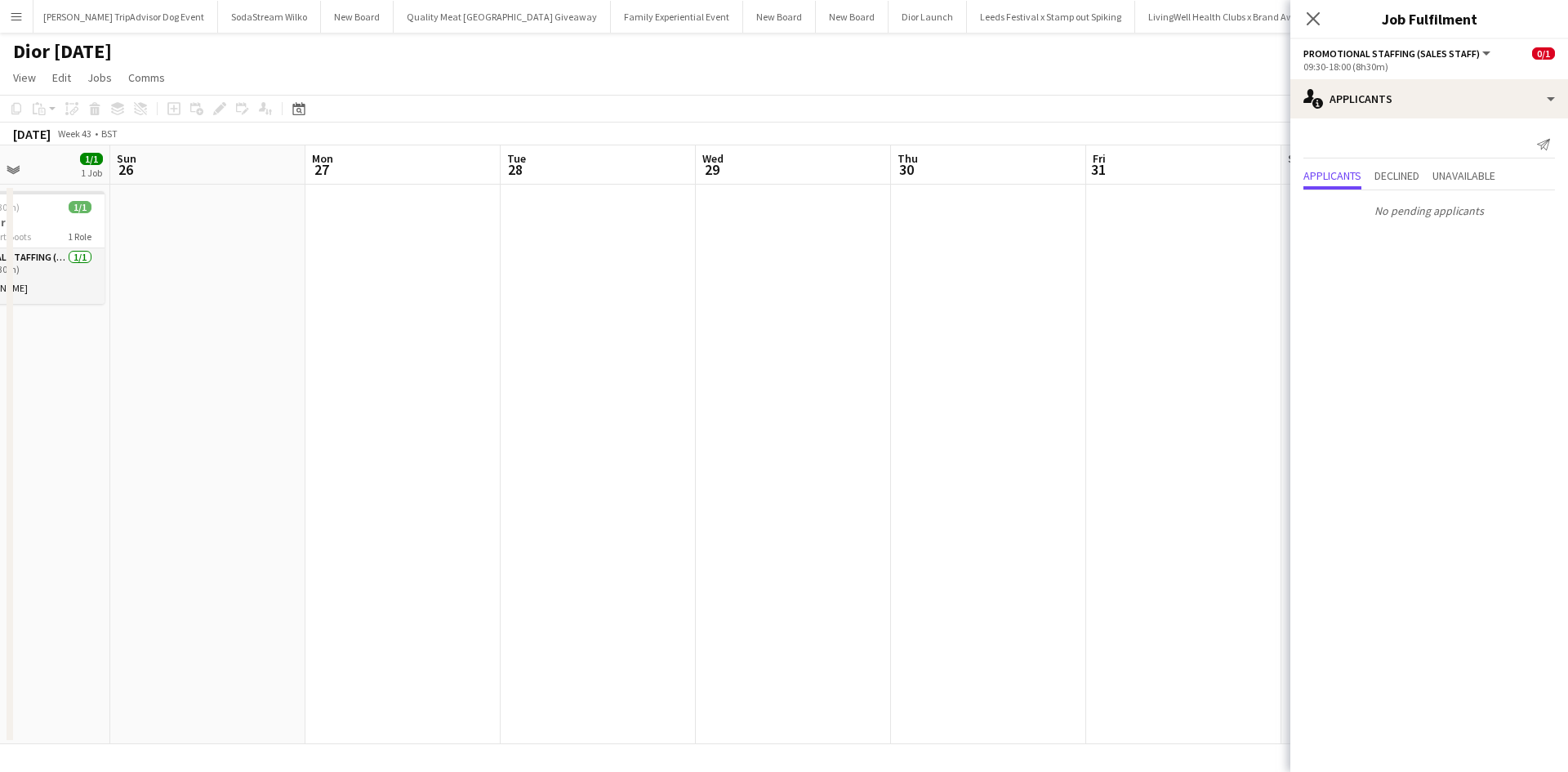
drag, startPoint x: 767, startPoint y: 600, endPoint x: 352, endPoint y: 571, distance: 416.0
click at [336, 573] on app-calendar-viewport "Thu 23 2/2 2 Jobs Fri 24 1/1 1 Job Sat 25 1/1 1 Job Sun 26 Mon 27 Tue 28 Wed 29…" at bounding box center [784, 445] width 1568 height 599
drag, startPoint x: 878, startPoint y: 596, endPoint x: 331, endPoint y: 563, distance: 548.0
click at [339, 563] on app-calendar-viewport "Thu 23 2/2 2 Jobs Fri 24 1/1 1 Job Sat 25 1/1 1 Job Sun 26 Mon 27 Tue 28 Wed 29…" at bounding box center [784, 445] width 1568 height 599
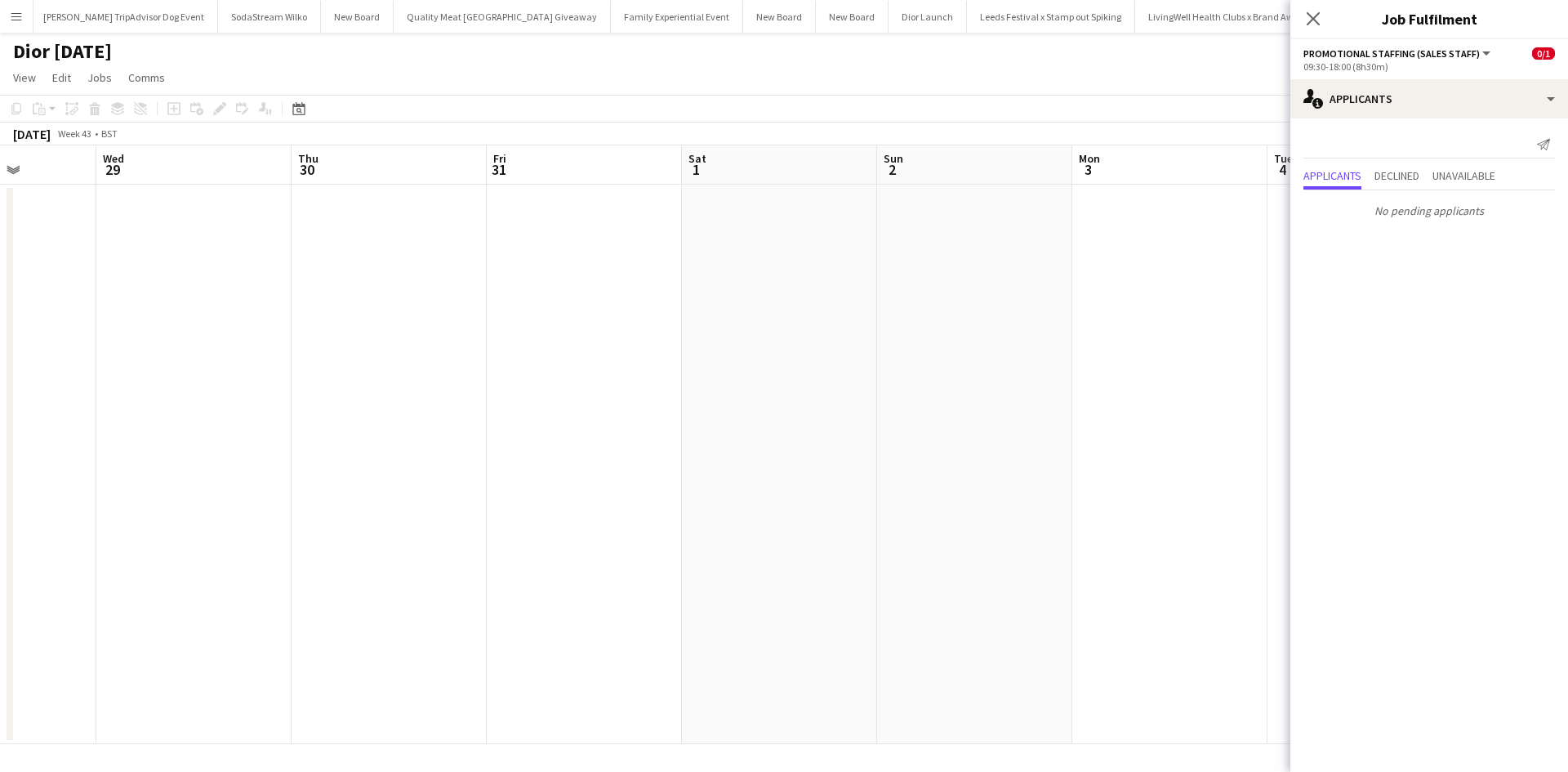
drag, startPoint x: 656, startPoint y: 574, endPoint x: 135, endPoint y: 533, distance: 522.6
click at [140, 535] on app-calendar-viewport "Sun 26 Mon 27 Tue 28 Wed 29 Thu 30 Fri 31 Sat 1 Sun 2 Mon 3 Tue 4 Wed 5 Thu 6 F…" at bounding box center [784, 445] width 1568 height 599
drag, startPoint x: 711, startPoint y: 597, endPoint x: 290, endPoint y: 554, distance: 423.2
click at [249, 549] on app-calendar-viewport "Thu 30 Fri 31 Sat 1 Sun 2 Mon 3 Tue 4 Wed 5 Thu 6 Fri 7 Sat 8 Sun 9 Mon 10 Tue …" at bounding box center [784, 445] width 1568 height 599
drag, startPoint x: 781, startPoint y: 595, endPoint x: 122, endPoint y: 536, distance: 661.6
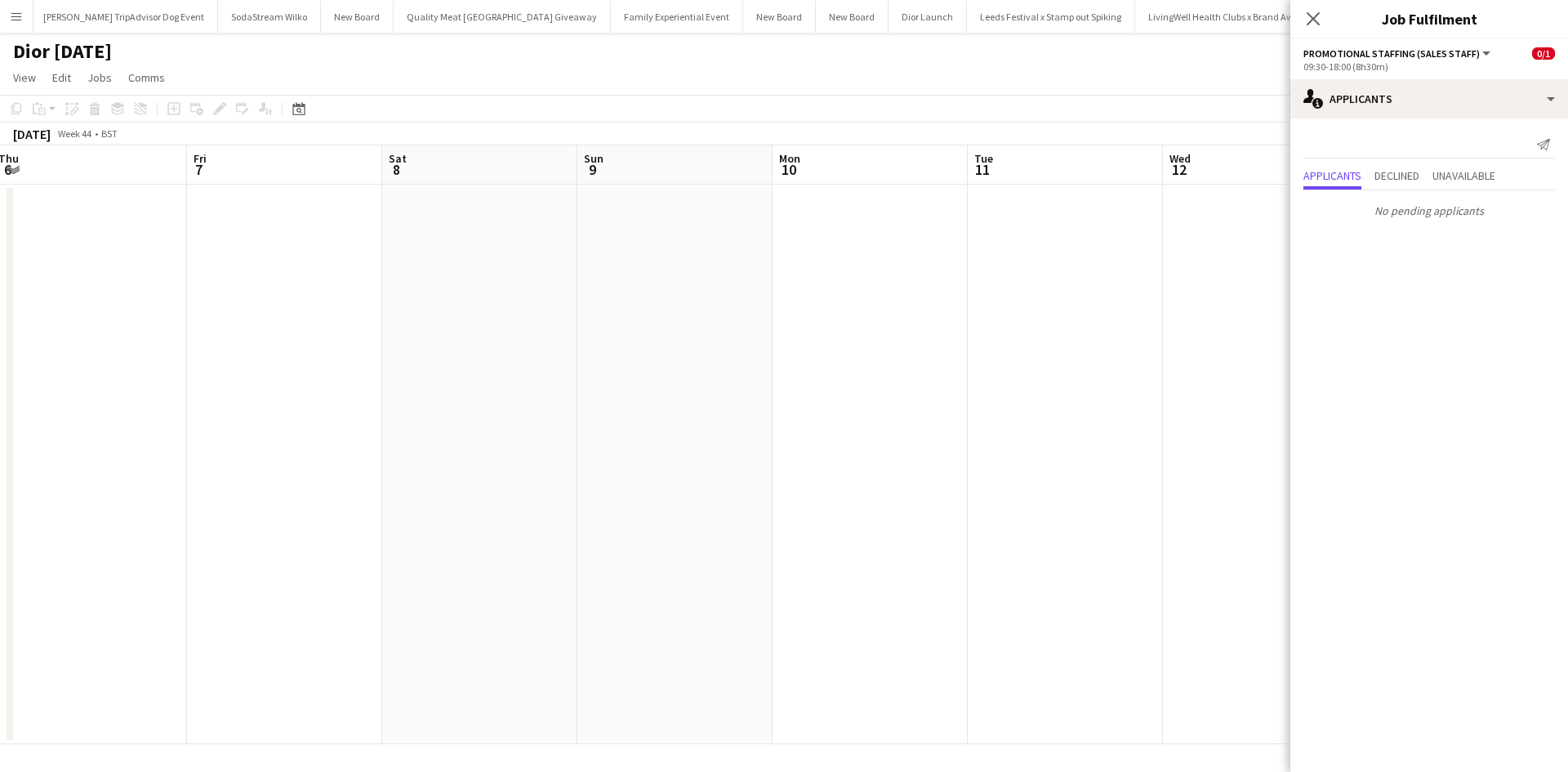
click at [122, 536] on app-calendar-viewport "Mon 3 Tue 4 Wed 5 Thu 6 Fri 7 Sat 8 Sun 9 Mon 10 Tue 11 Wed 12 Thu 13 Fri 14 Sa…" at bounding box center [784, 445] width 1568 height 599
click at [8, 12] on button "Menu" at bounding box center [16, 16] width 33 height 33
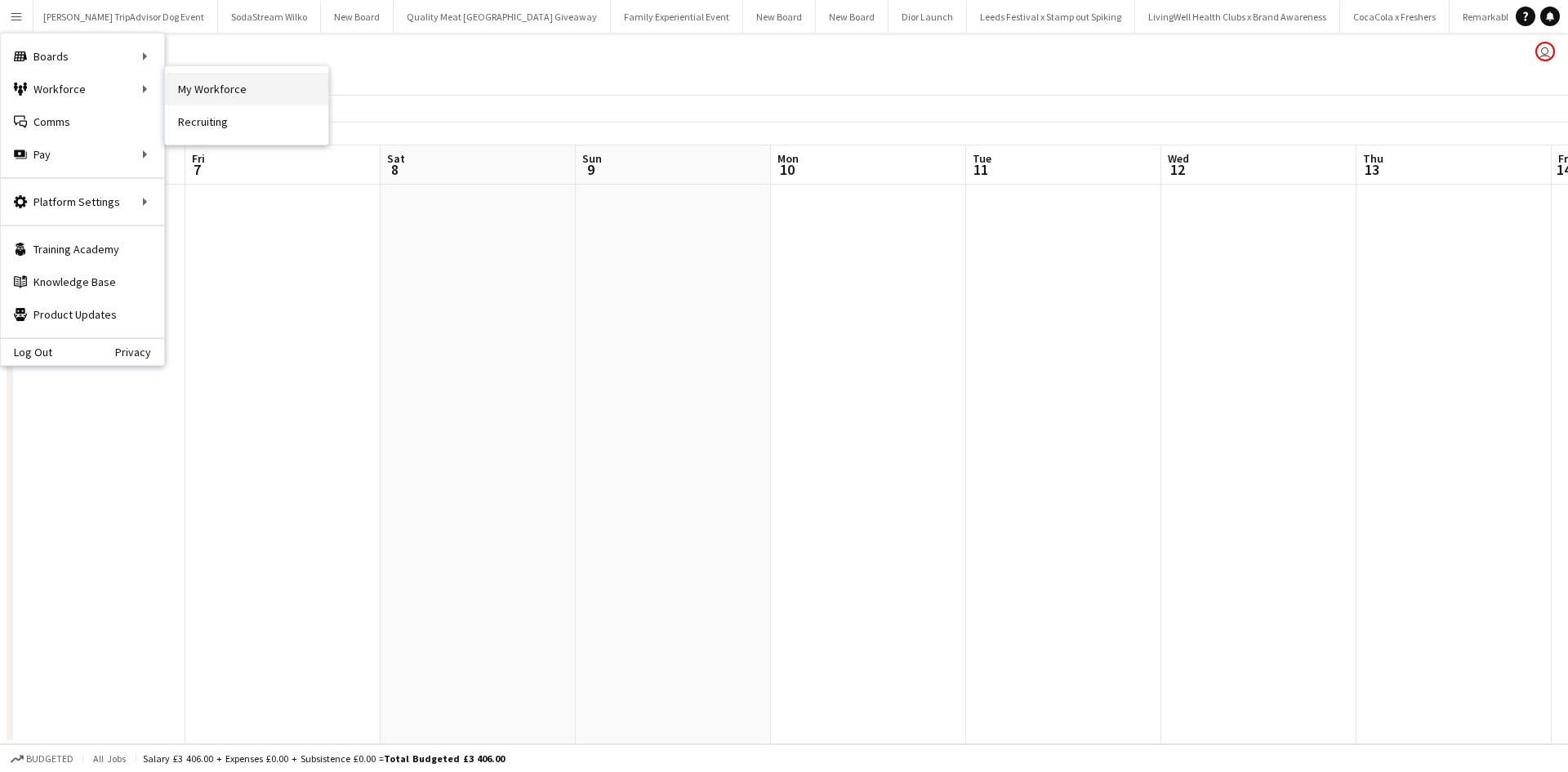
click at [187, 84] on link "My Workforce" at bounding box center [246, 89] width 163 height 33
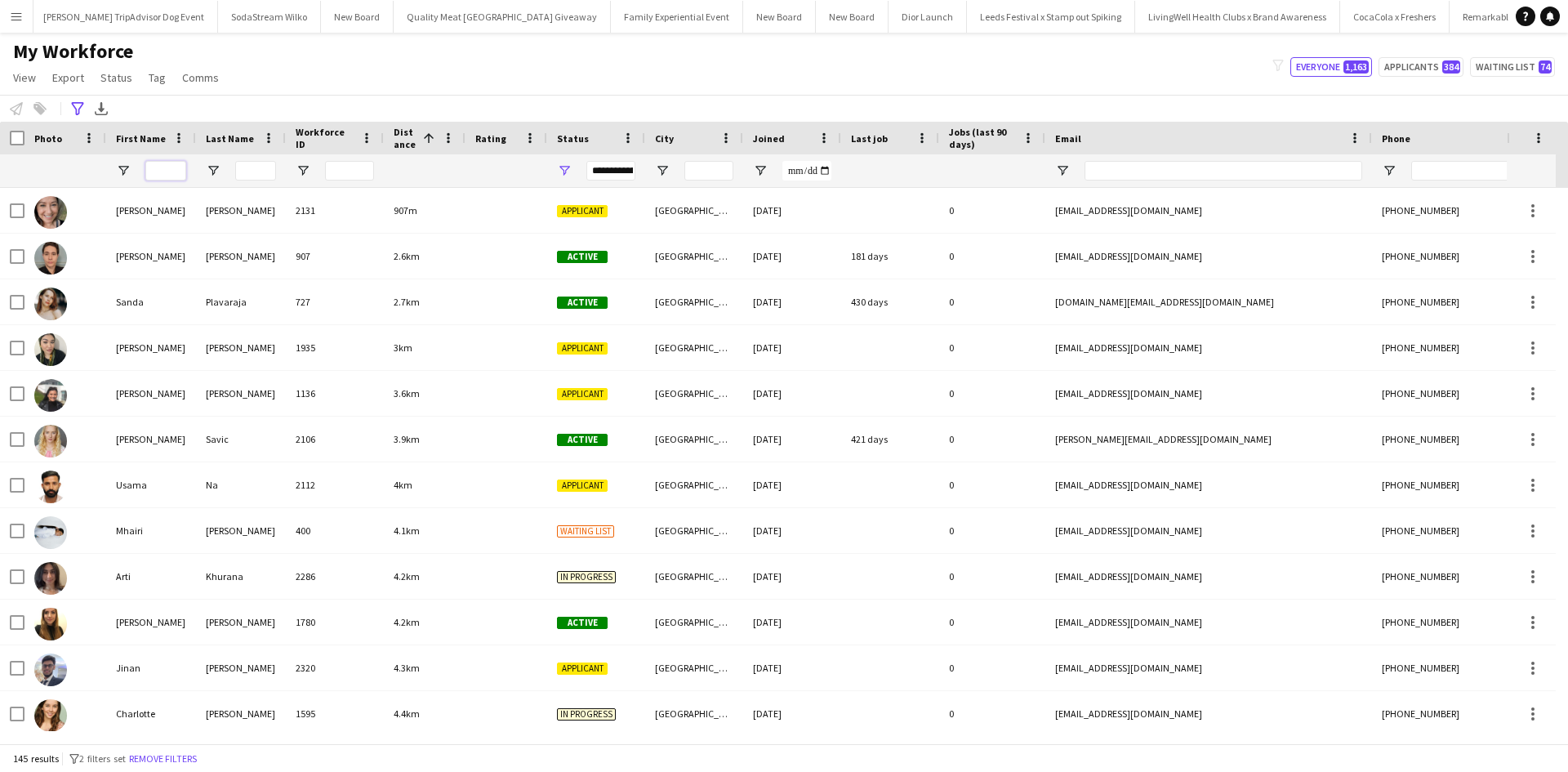
click at [172, 177] on input "First Name Filter Input" at bounding box center [166, 171] width 41 height 20
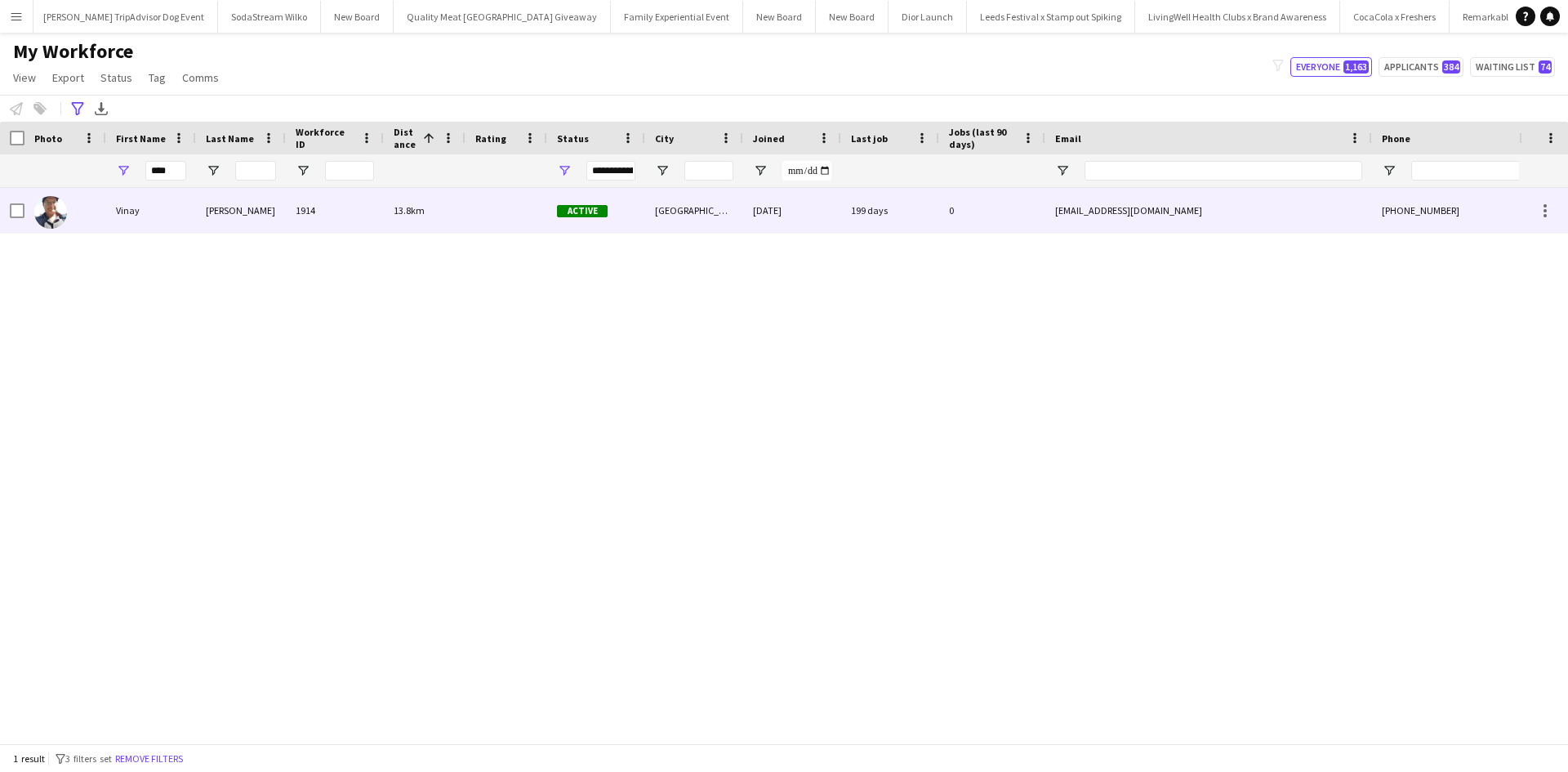
click at [127, 212] on div "Vinay" at bounding box center [151, 210] width 90 height 45
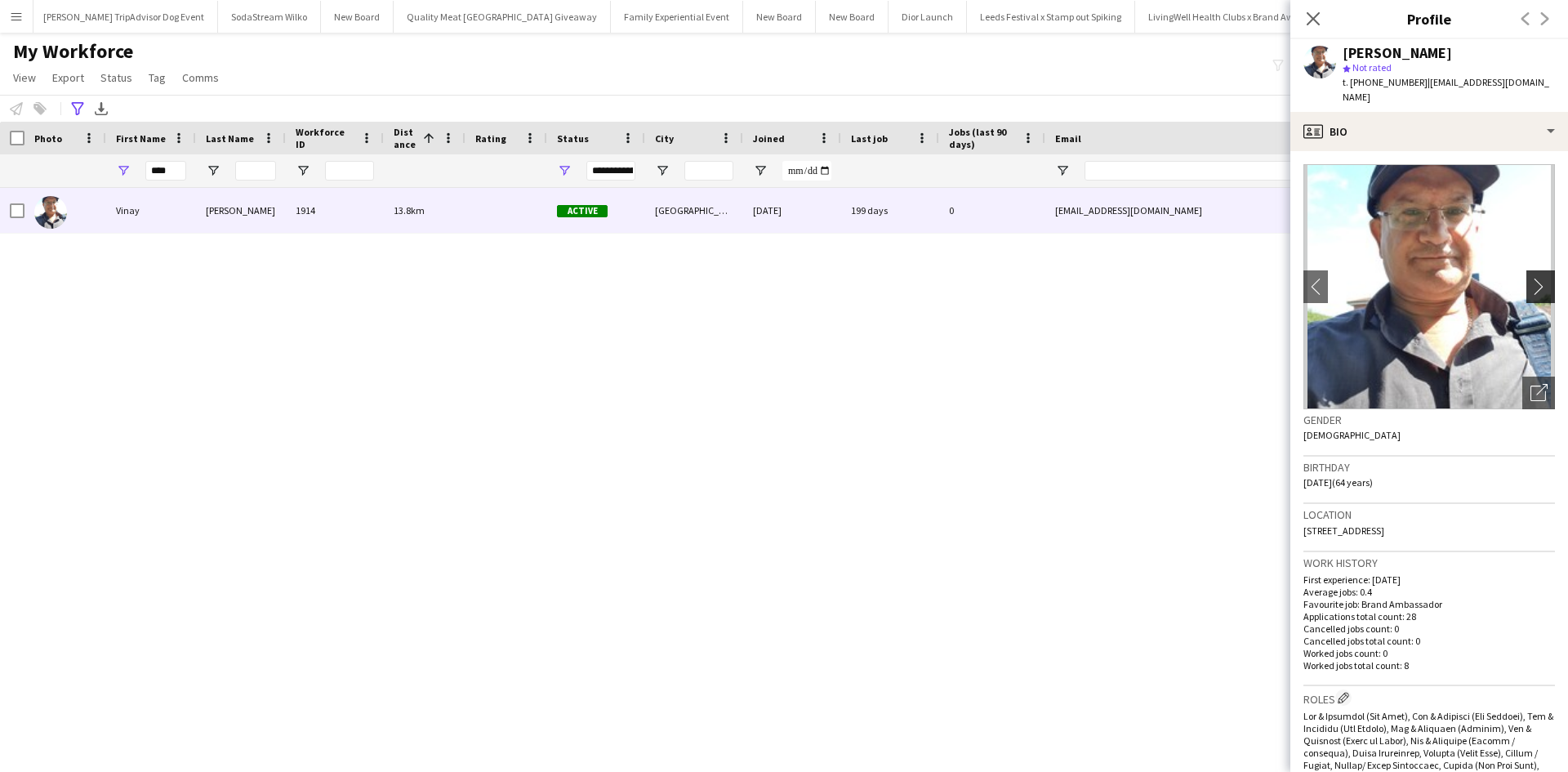
click at [1532, 278] on app-icon "chevron-right" at bounding box center [1543, 286] width 25 height 17
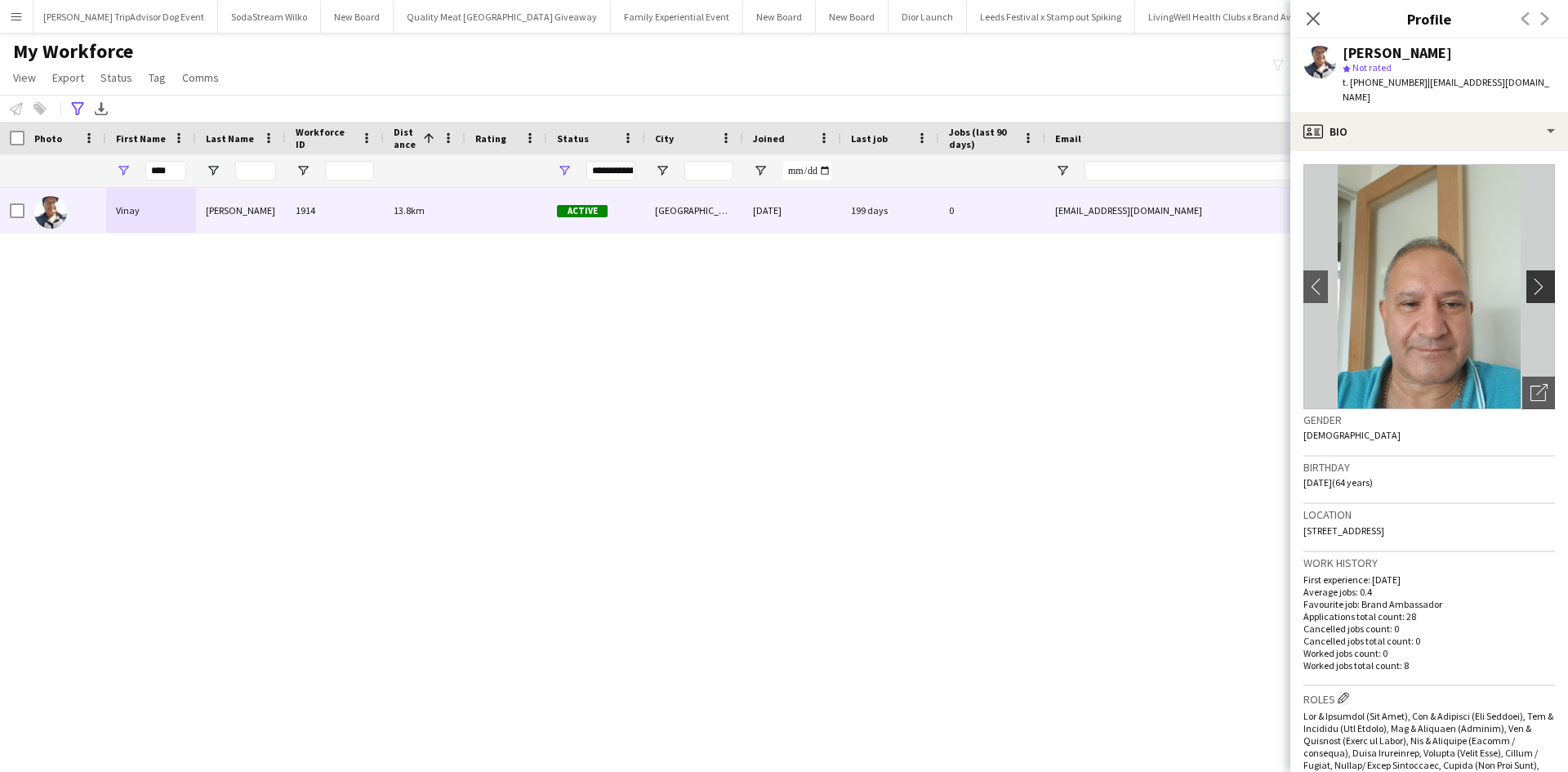
click at [1539, 278] on app-icon "chevron-right" at bounding box center [1543, 286] width 25 height 17
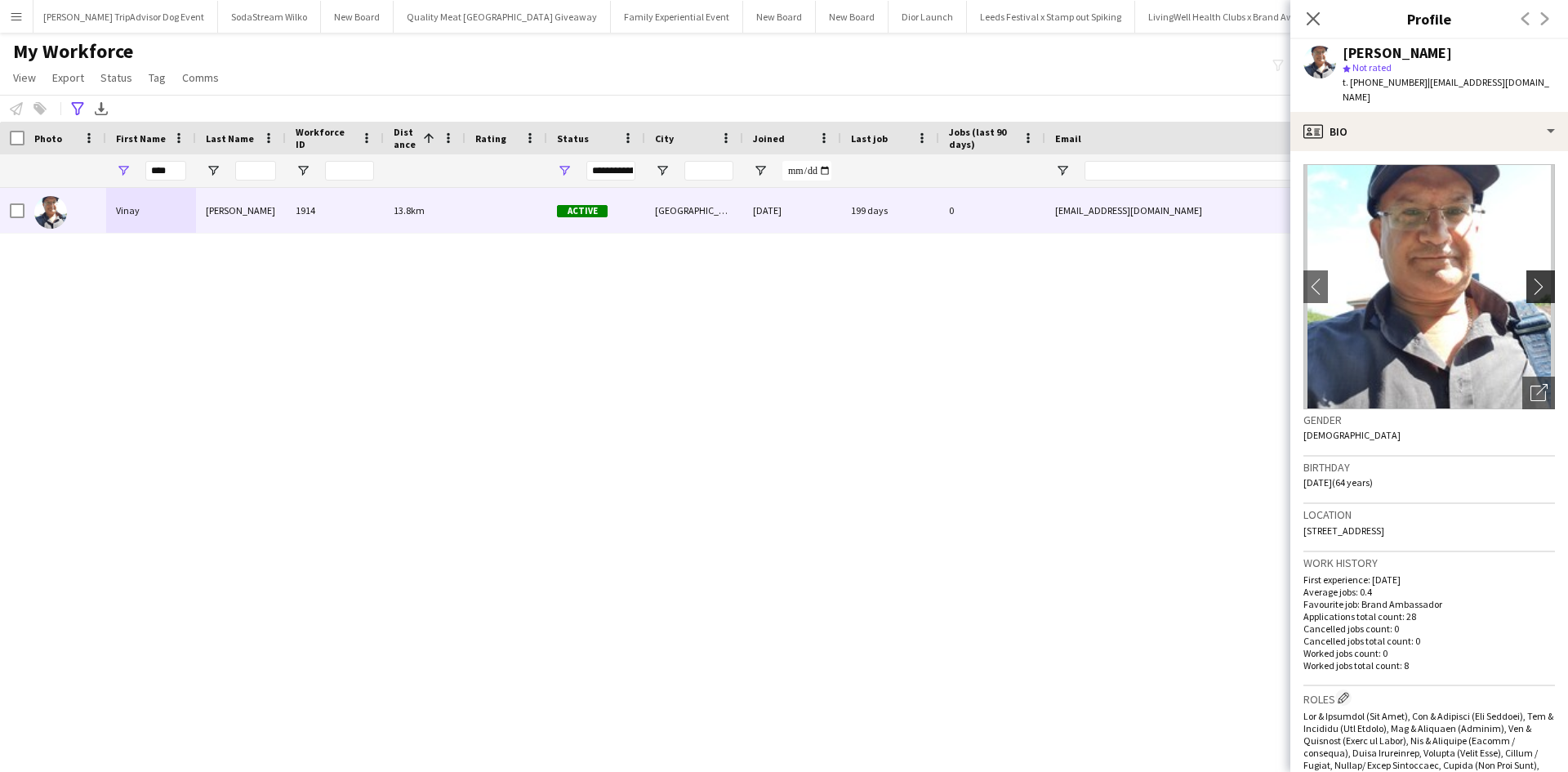
click at [1539, 278] on app-icon "chevron-right" at bounding box center [1543, 286] width 25 height 17
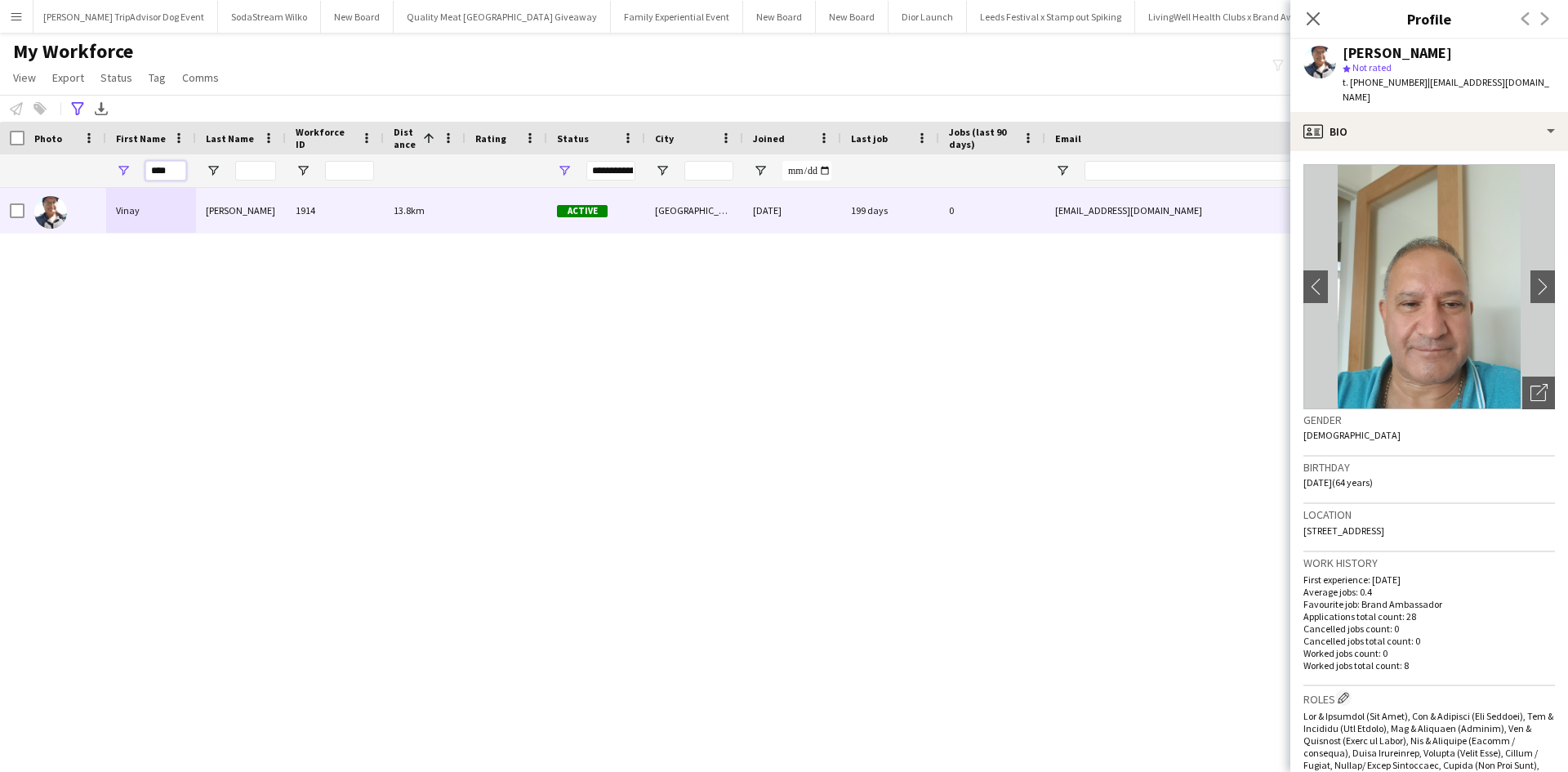
drag, startPoint x: 181, startPoint y: 168, endPoint x: 151, endPoint y: 176, distance: 31.0
click at [151, 176] on input "****" at bounding box center [166, 171] width 41 height 20
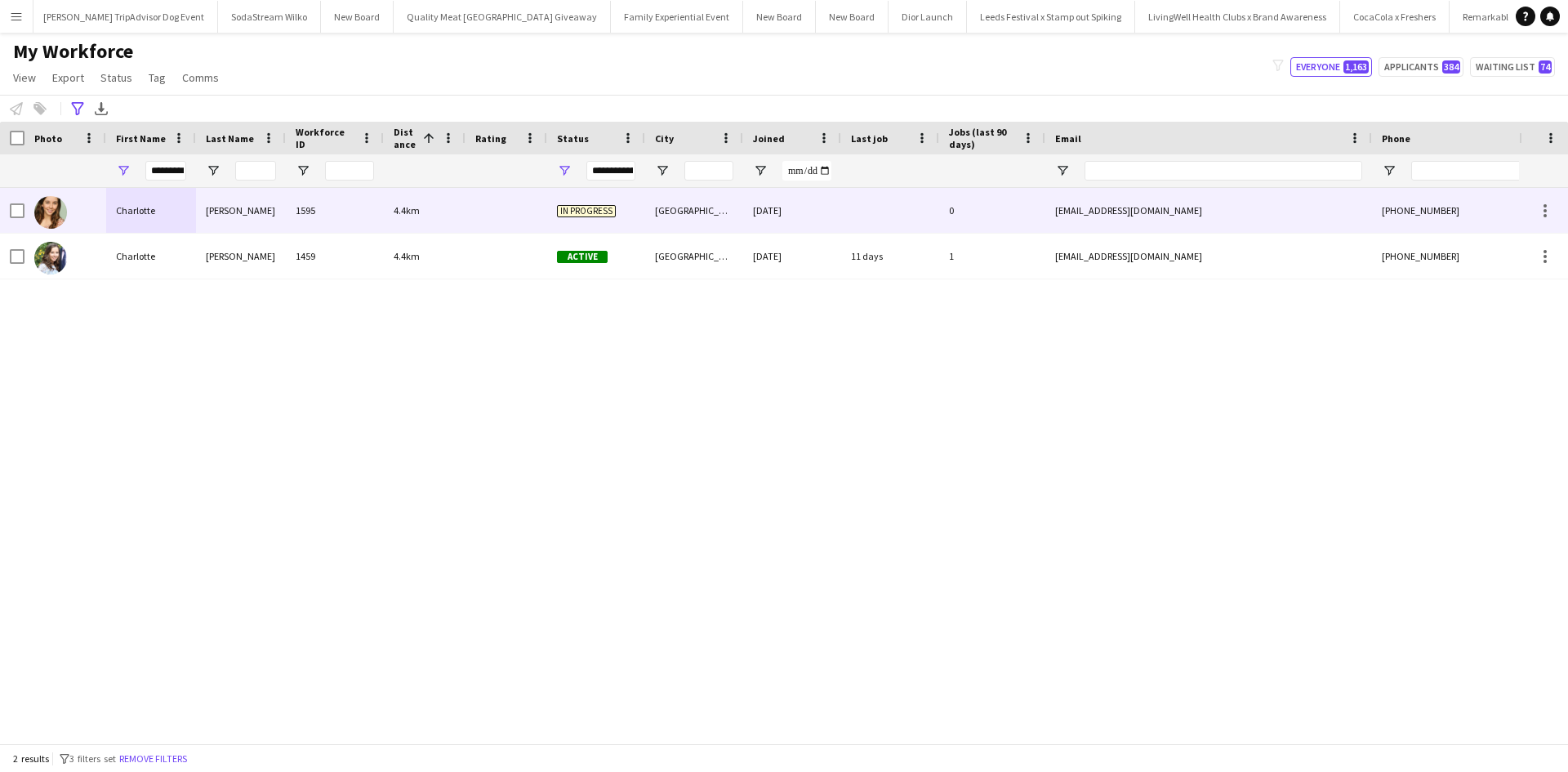
click at [142, 215] on div "Charlotte" at bounding box center [151, 210] width 90 height 45
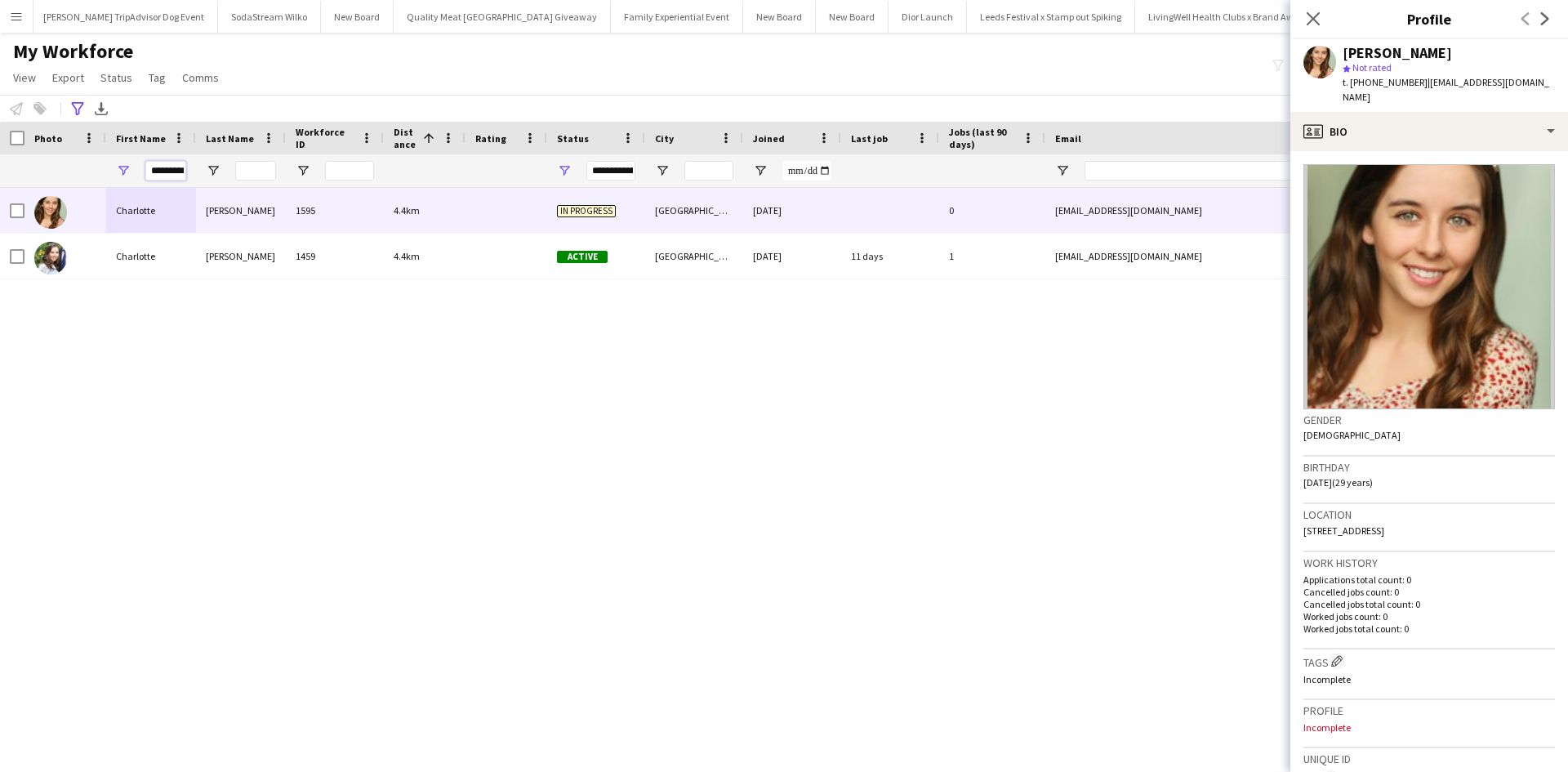
scroll to position [0, 4]
drag, startPoint x: 152, startPoint y: 171, endPoint x: 221, endPoint y: 172, distance: 69.0
click at [216, 173] on div "*********" at bounding box center [926, 170] width 1852 height 33
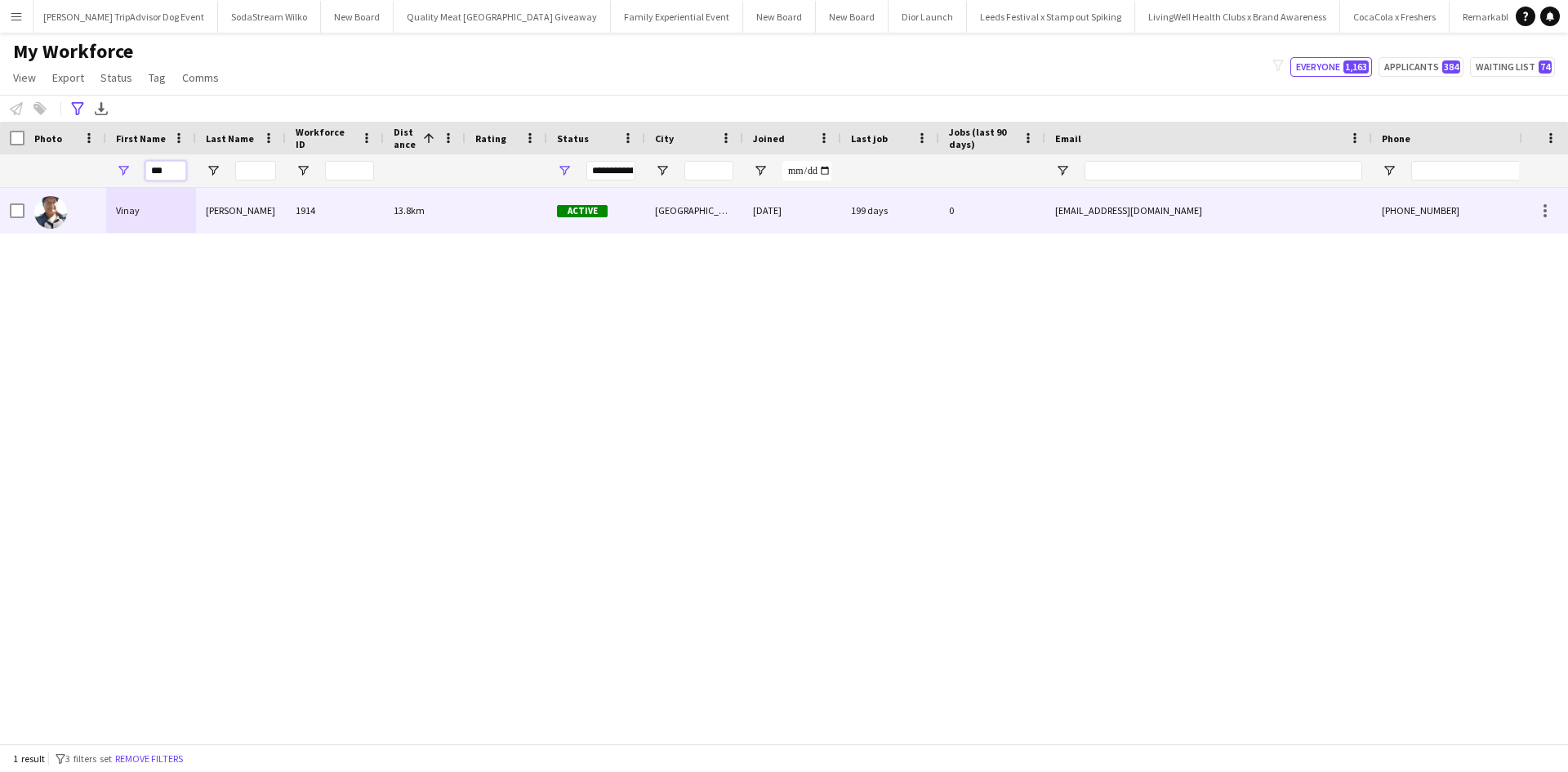
type input "***"
click at [135, 212] on div "Vinay" at bounding box center [151, 210] width 90 height 45
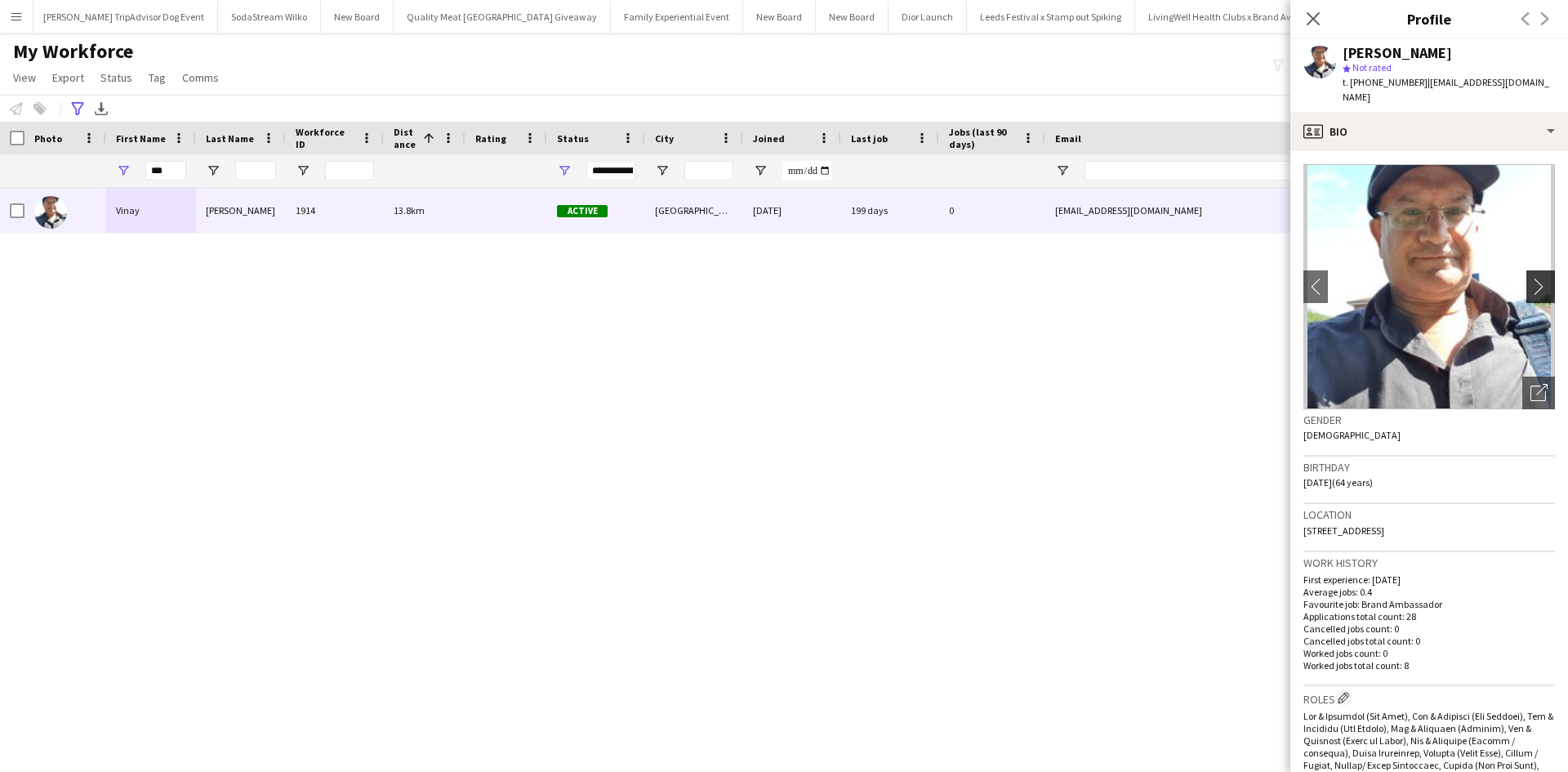
click at [1537, 278] on app-icon "chevron-right" at bounding box center [1543, 286] width 25 height 17
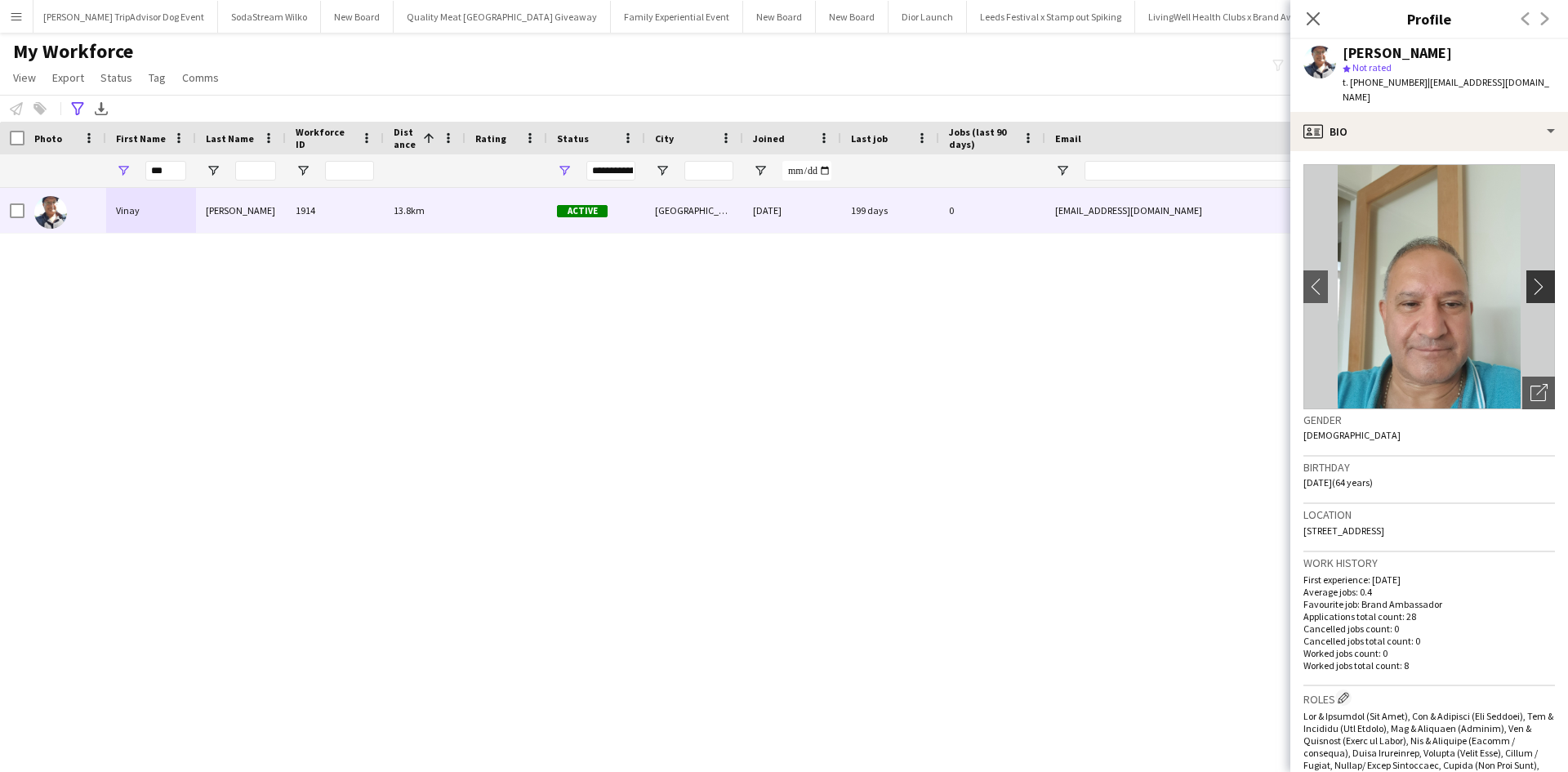
click at [1537, 278] on app-icon "chevron-right" at bounding box center [1543, 286] width 25 height 17
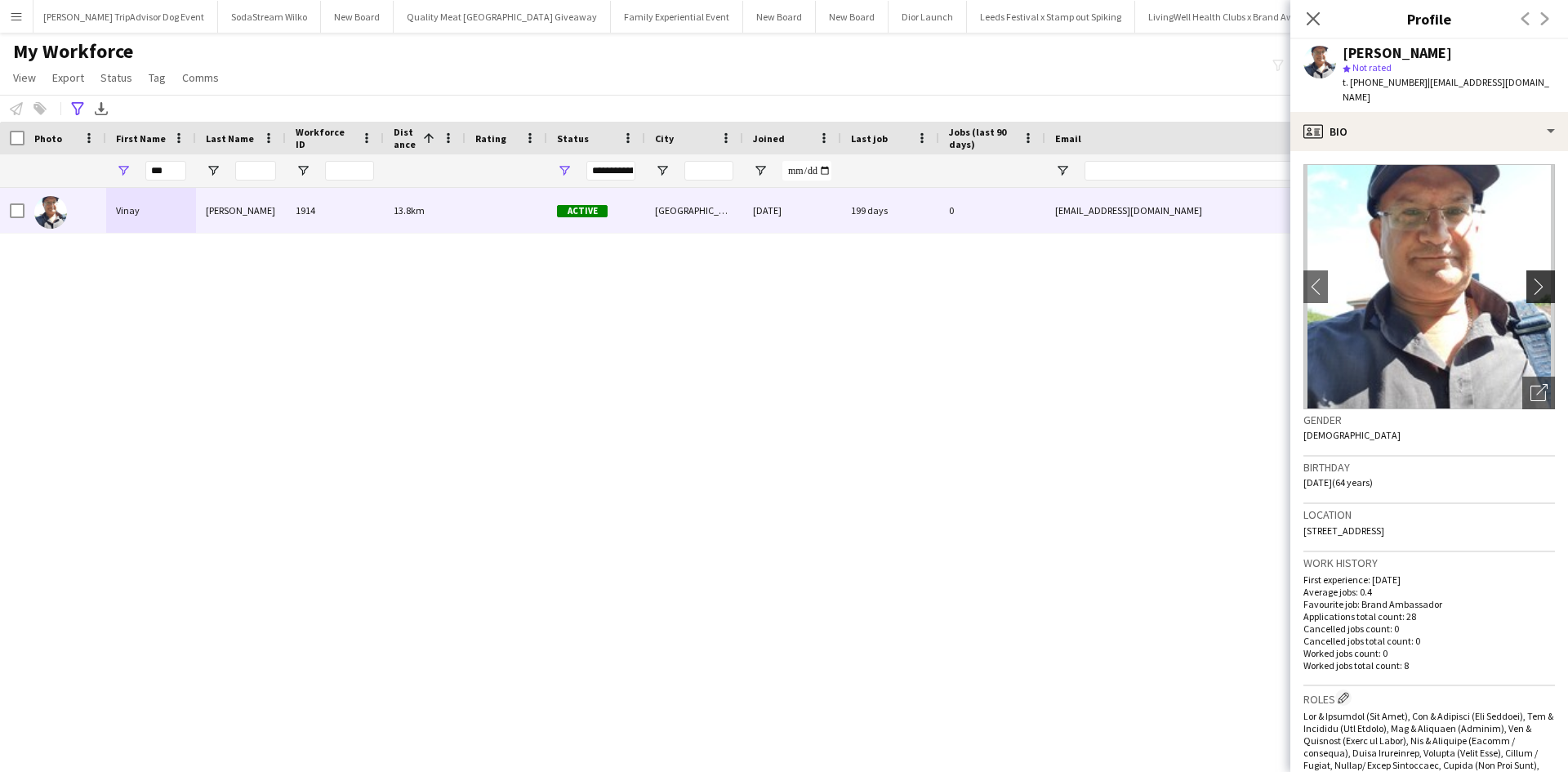
click at [1531, 278] on app-icon "chevron-right" at bounding box center [1543, 286] width 25 height 17
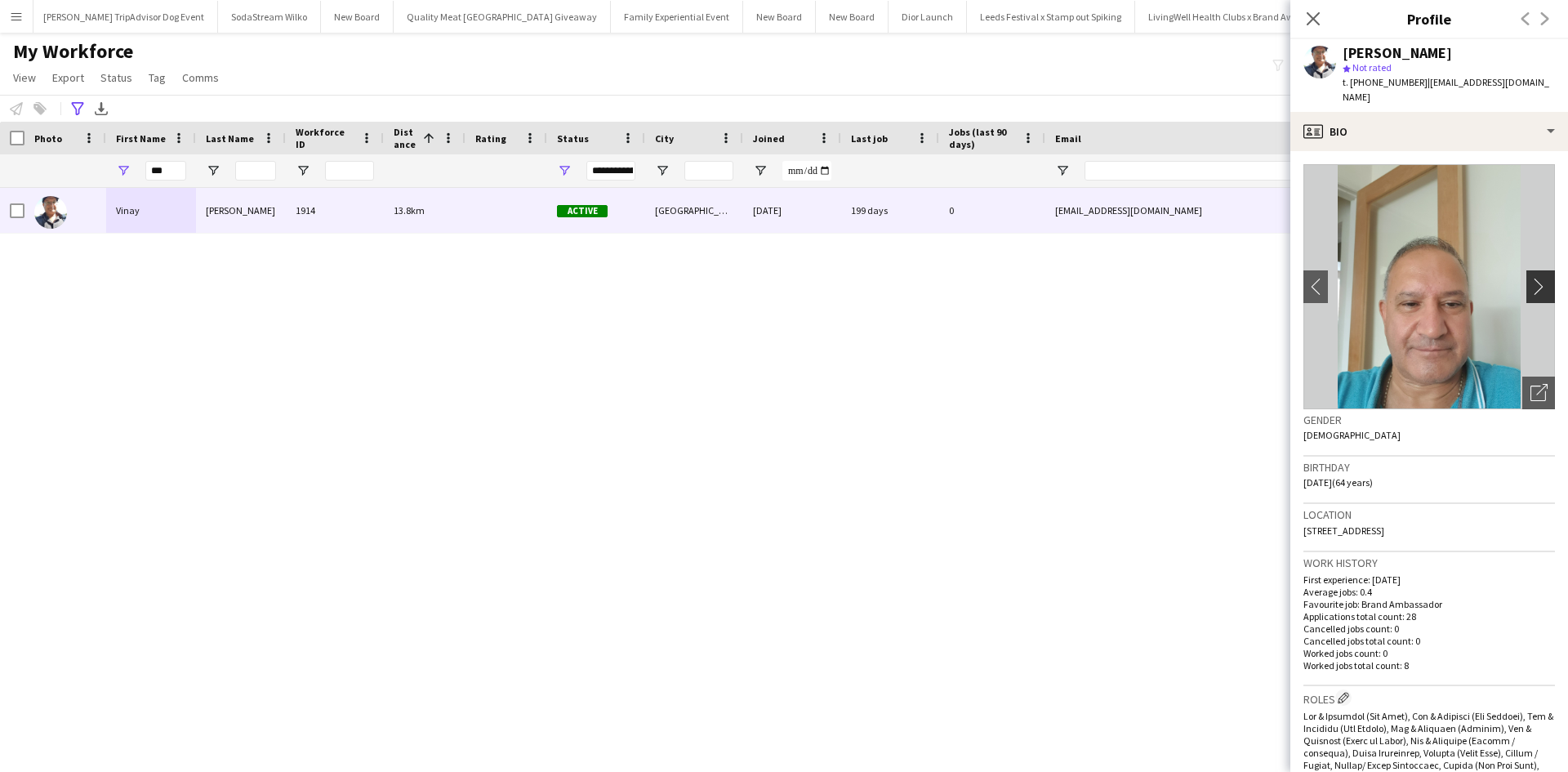
click at [1531, 278] on app-icon "chevron-right" at bounding box center [1543, 286] width 25 height 17
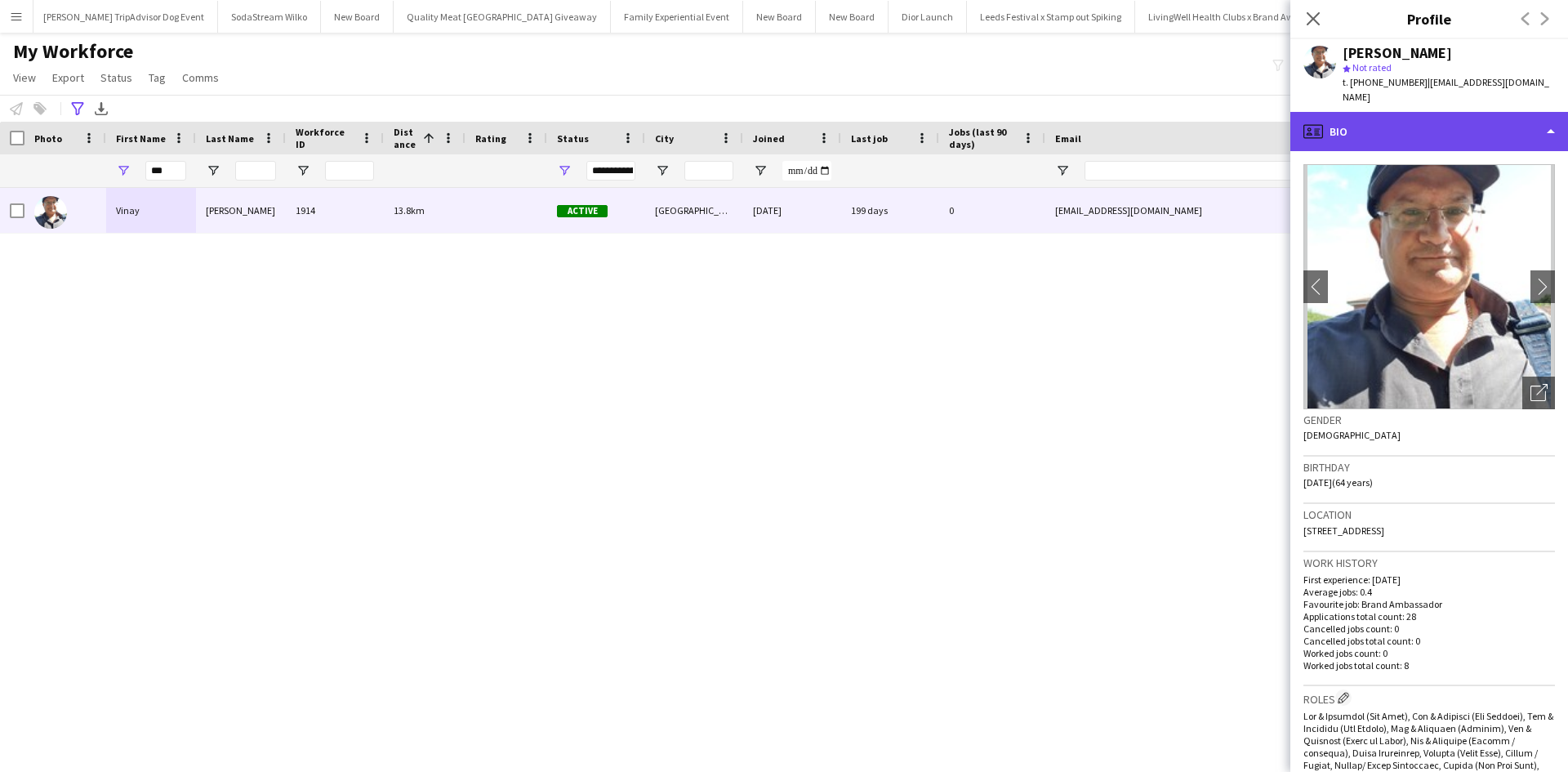
click at [1360, 112] on div "profile Bio" at bounding box center [1430, 132] width 278 height 39
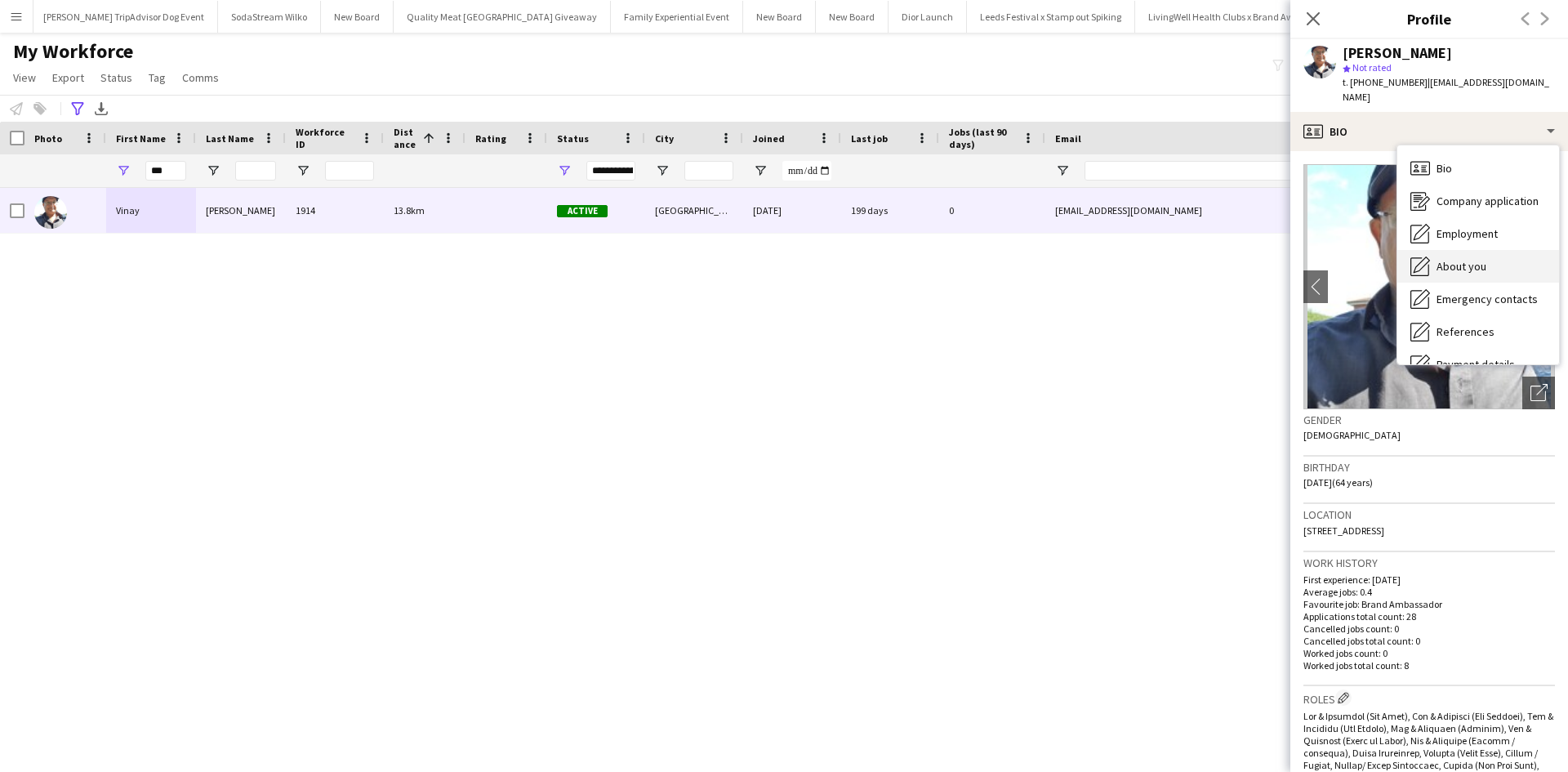
click at [1469, 259] on span "About you" at bounding box center [1462, 267] width 50 height 15
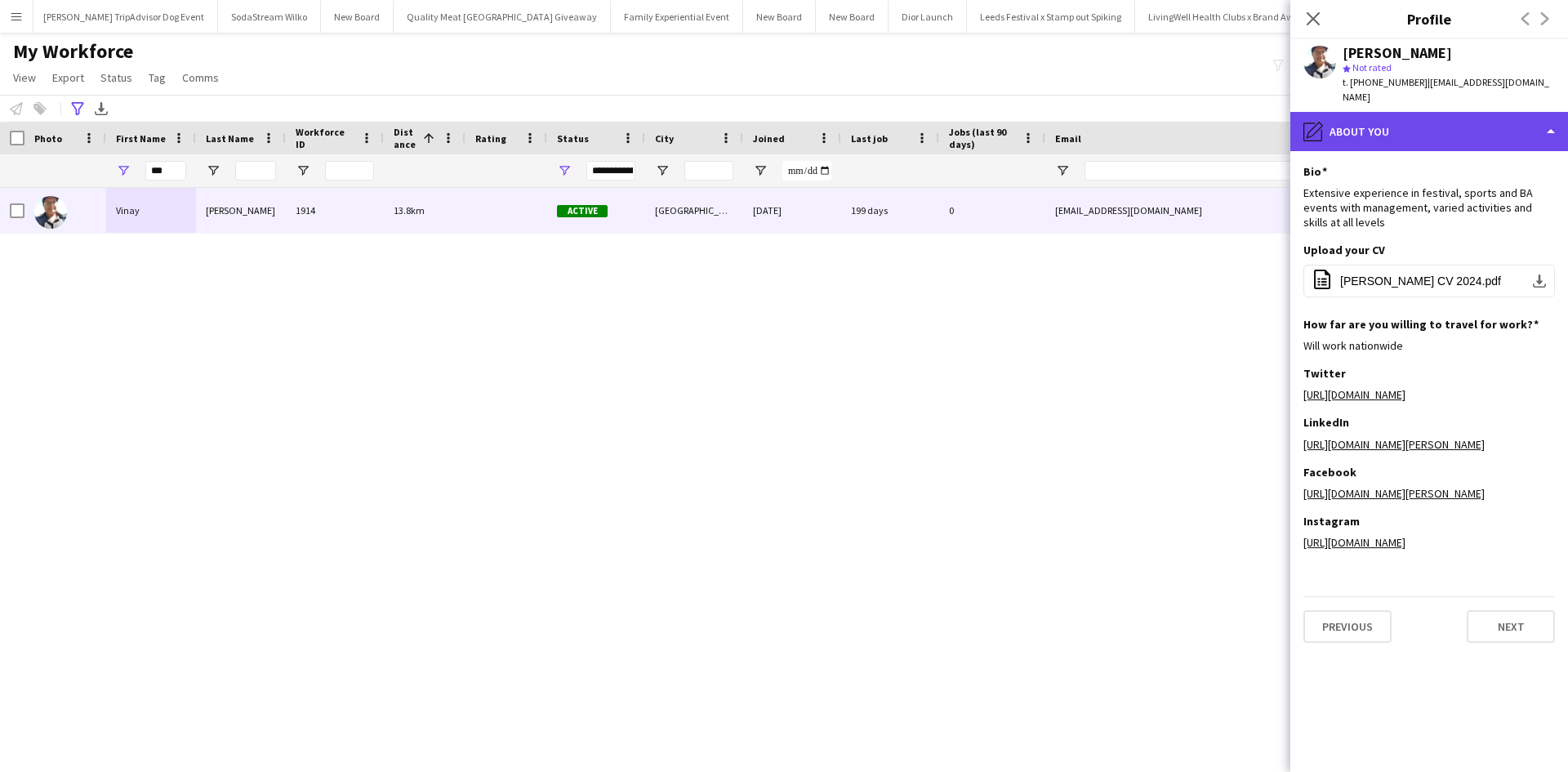
click at [1446, 122] on div "pencil4 About you" at bounding box center [1430, 132] width 278 height 39
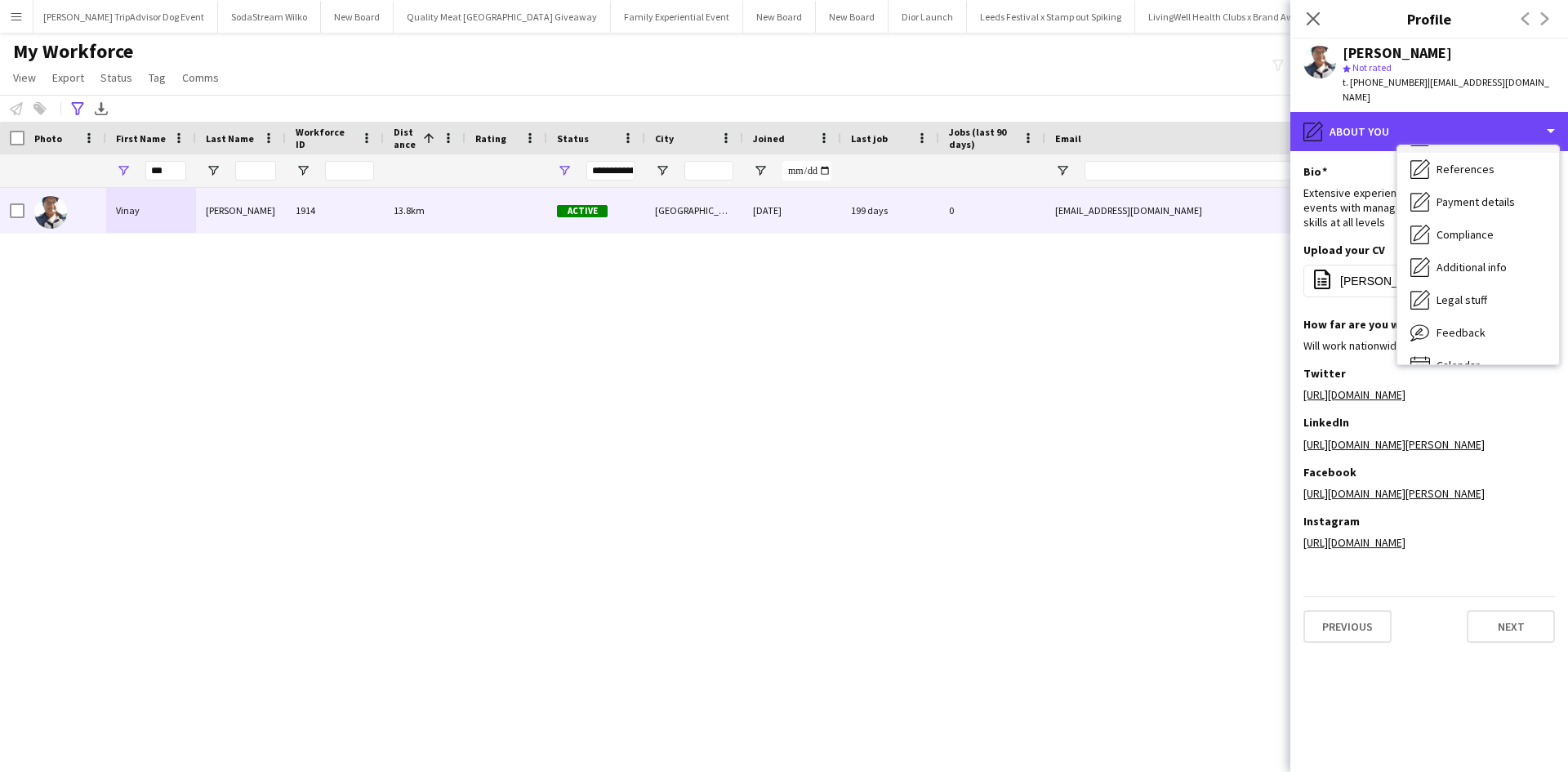
scroll to position [163, 0]
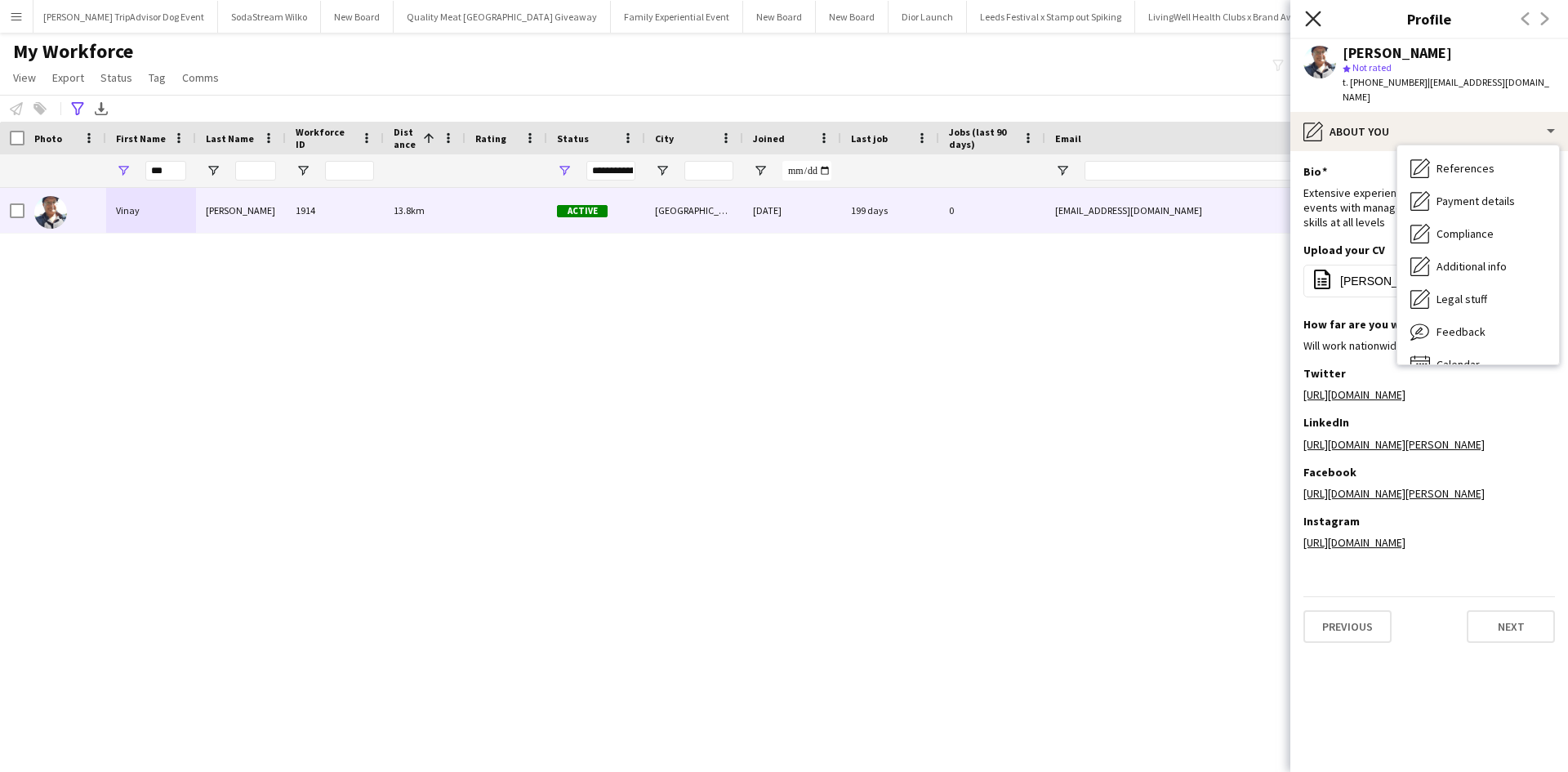
click at [1308, 22] on icon "Close pop-in" at bounding box center [1312, 18] width 15 height 15
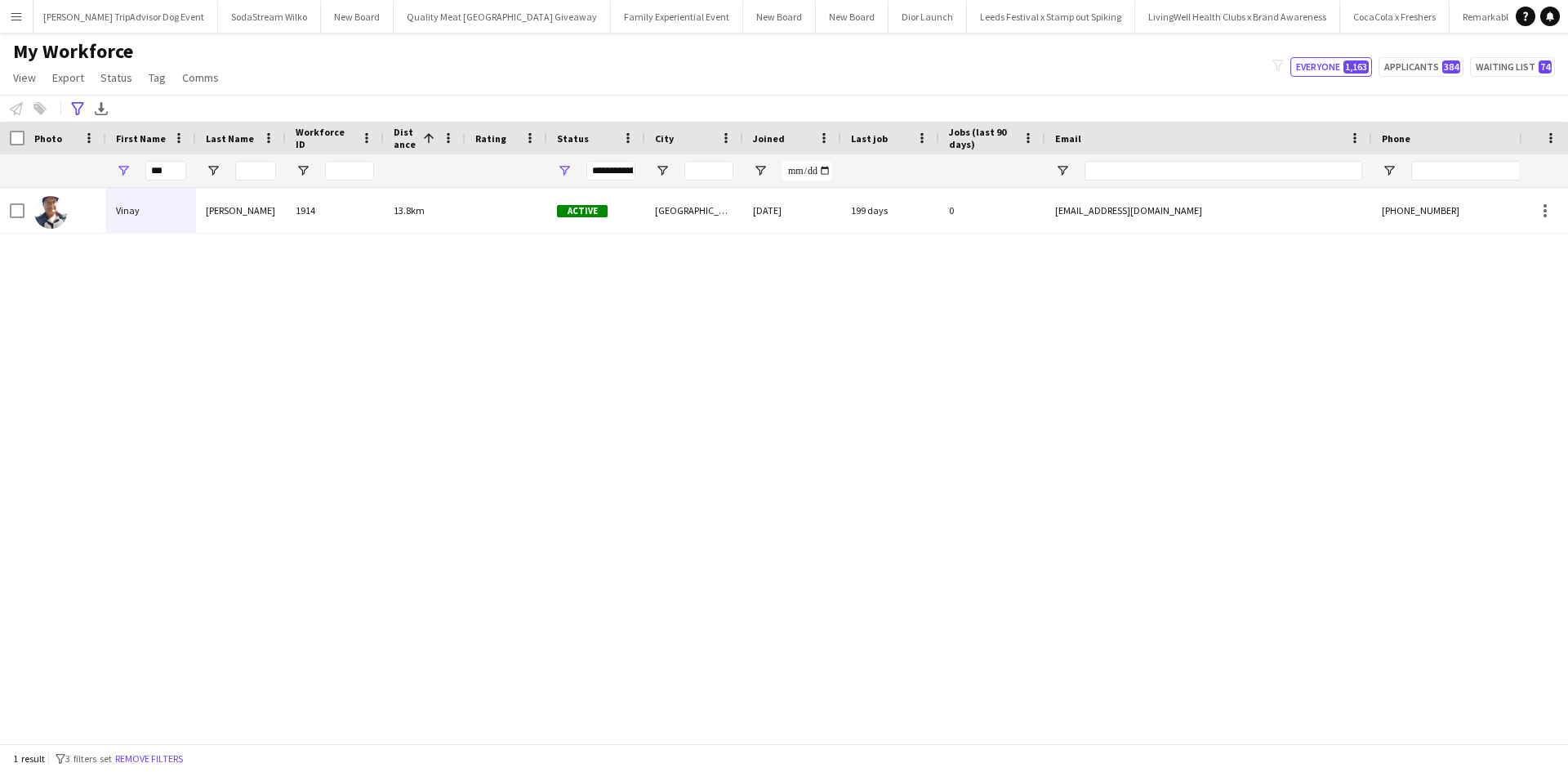
drag, startPoint x: 183, startPoint y: 178, endPoint x: 145, endPoint y: 176, distance: 38.1
click at [145, 176] on div "***" at bounding box center [151, 170] width 90 height 33
drag, startPoint x: 171, startPoint y: 169, endPoint x: 146, endPoint y: 170, distance: 25.0
click at [146, 170] on input "***" at bounding box center [166, 171] width 41 height 20
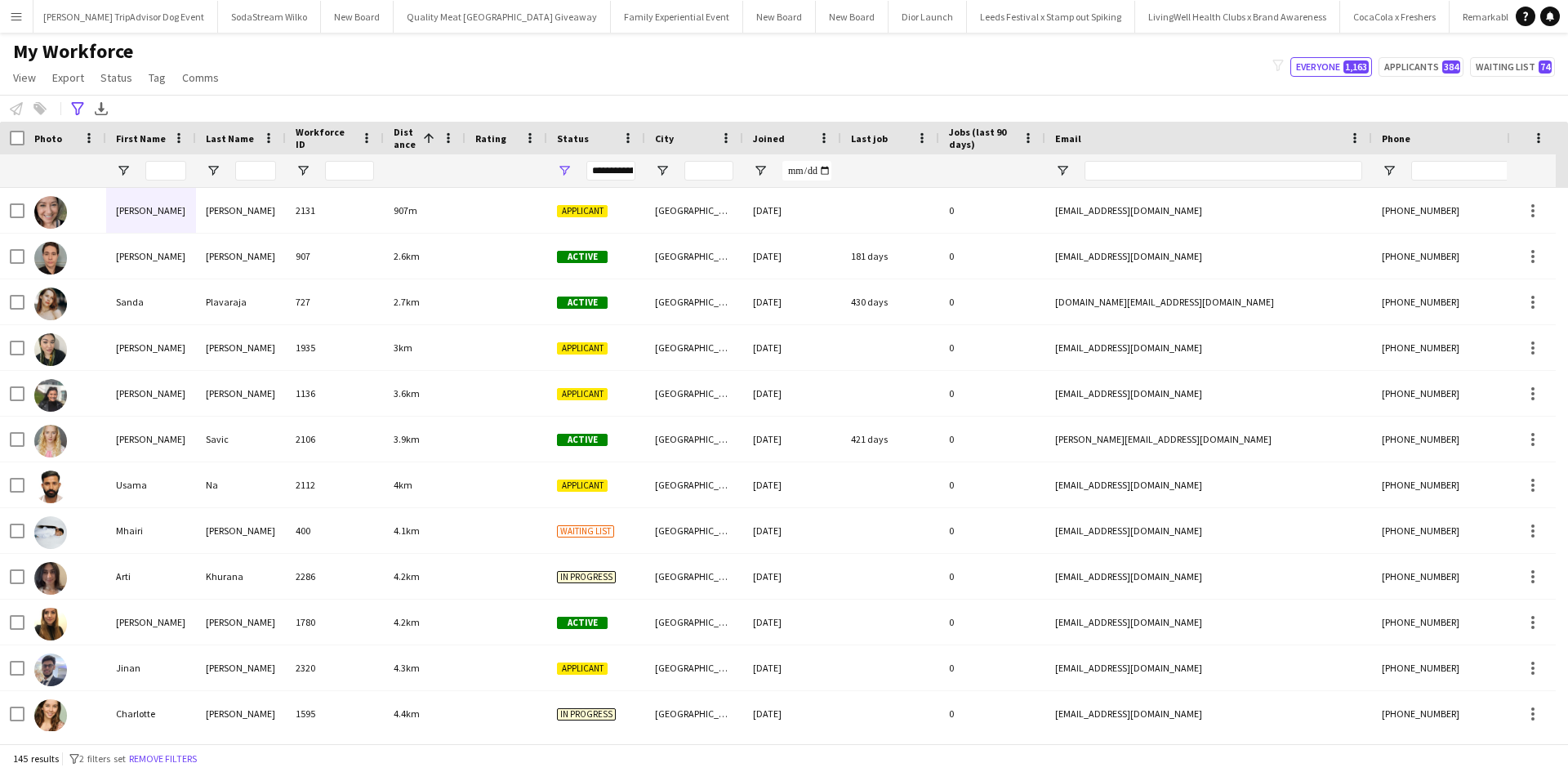
click at [10, 12] on app-icon "Menu" at bounding box center [16, 16] width 13 height 13
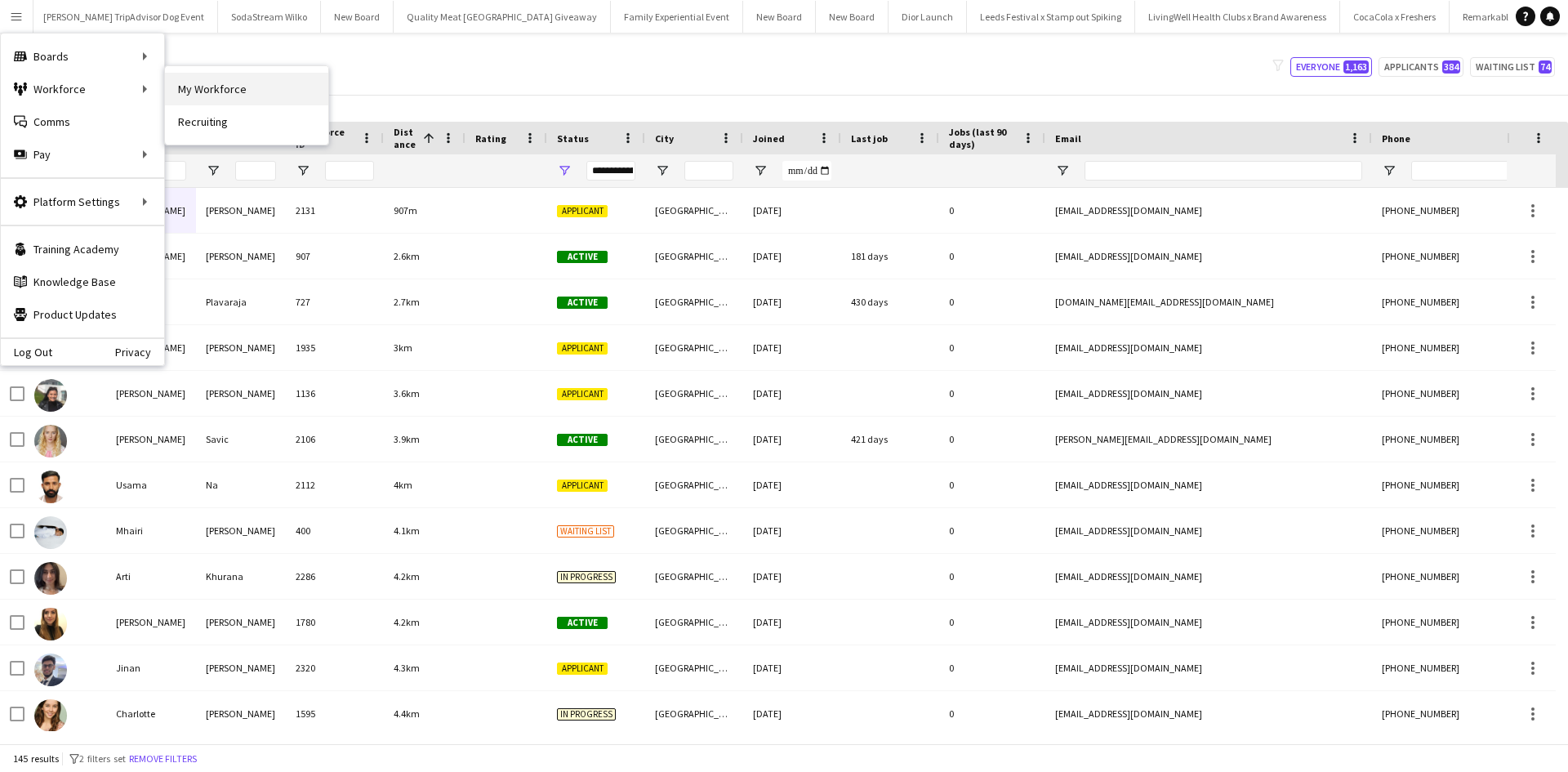
click at [179, 89] on link "My Workforce" at bounding box center [246, 89] width 163 height 33
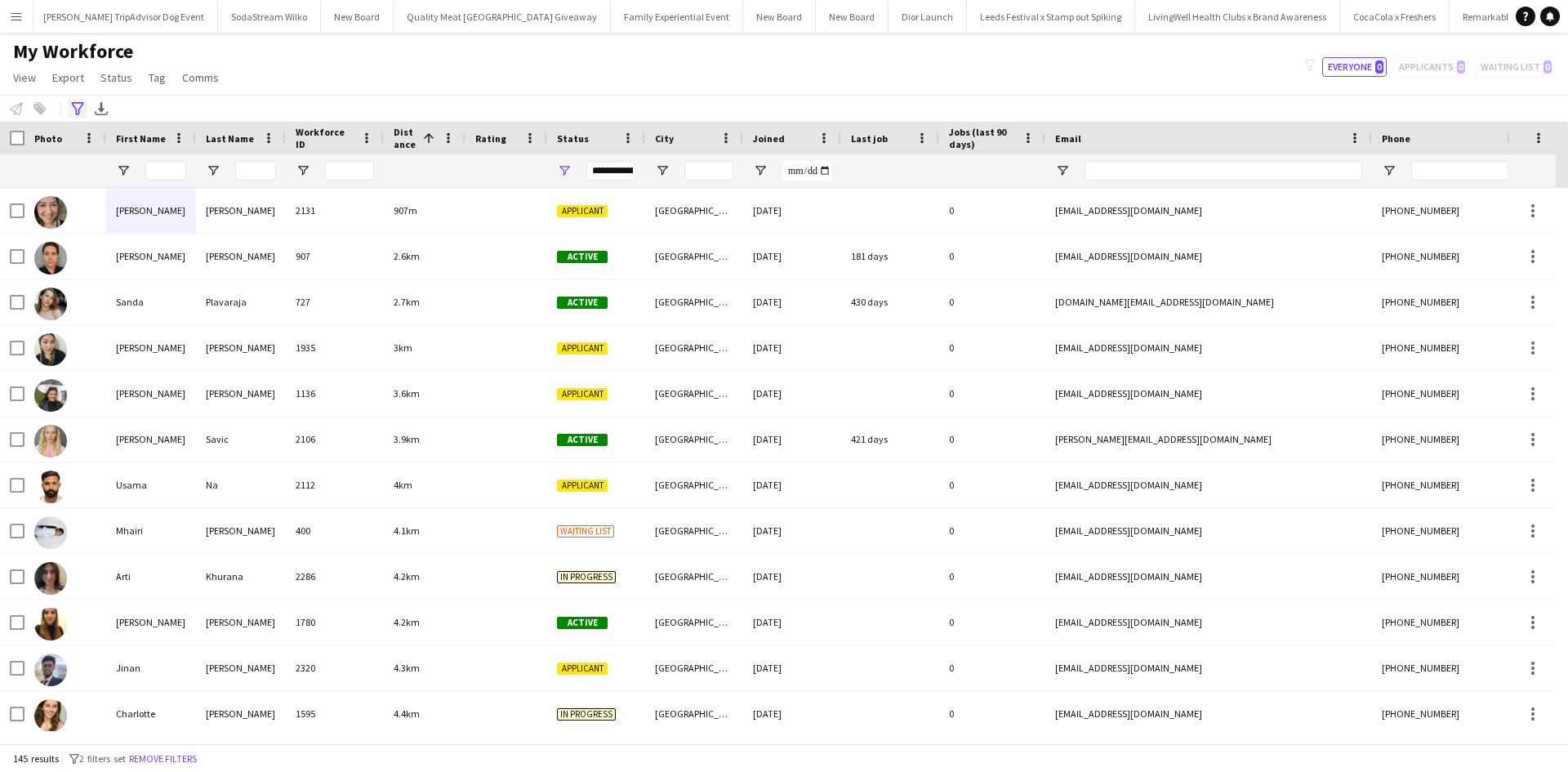
click at [79, 106] on icon "Advanced filters" at bounding box center [78, 109] width 13 height 13
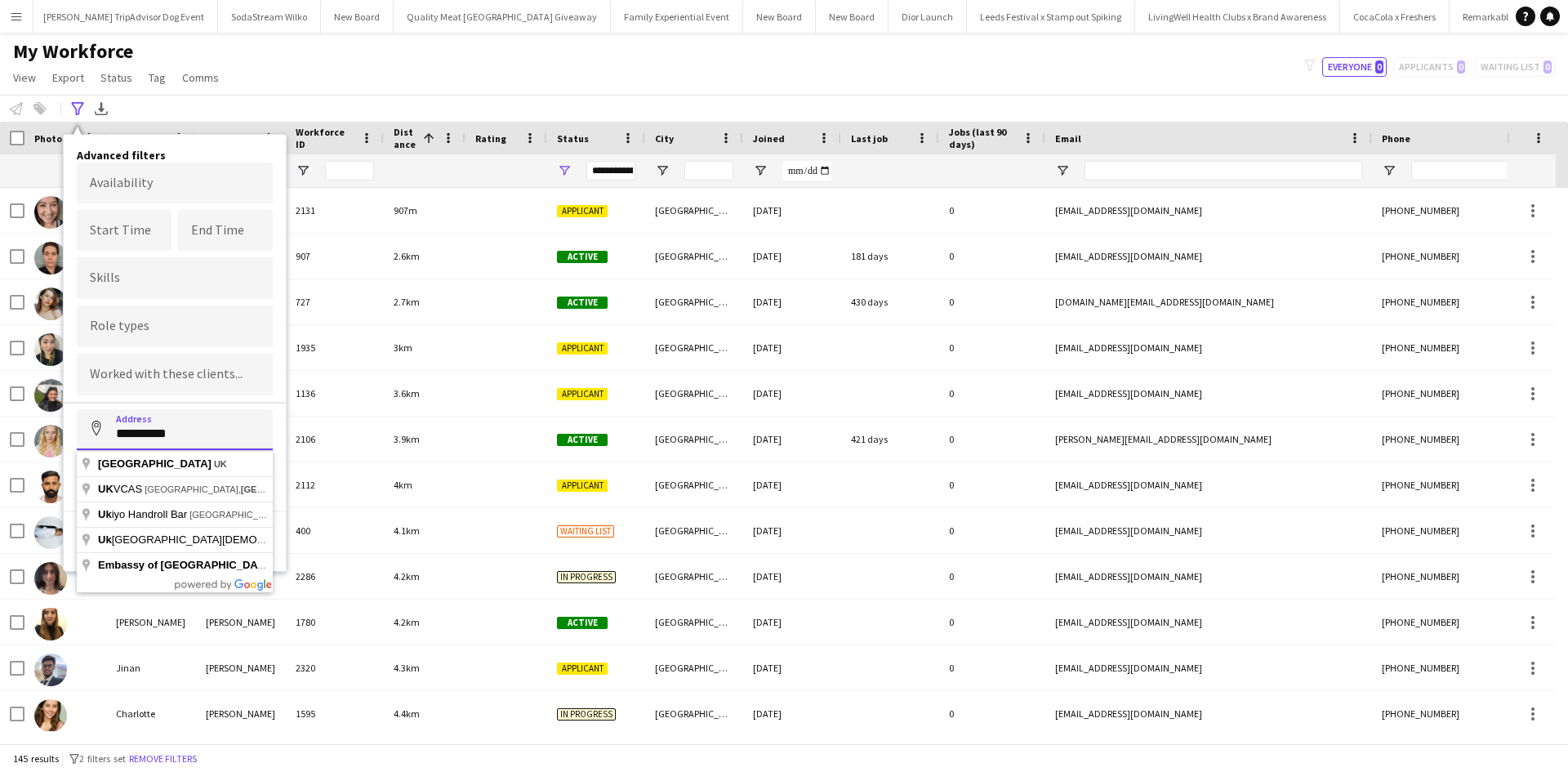
drag, startPoint x: 197, startPoint y: 433, endPoint x: 103, endPoint y: 429, distance: 94.1
click at [103, 429] on input "**********" at bounding box center [175, 430] width 196 height 41
type input "**********"
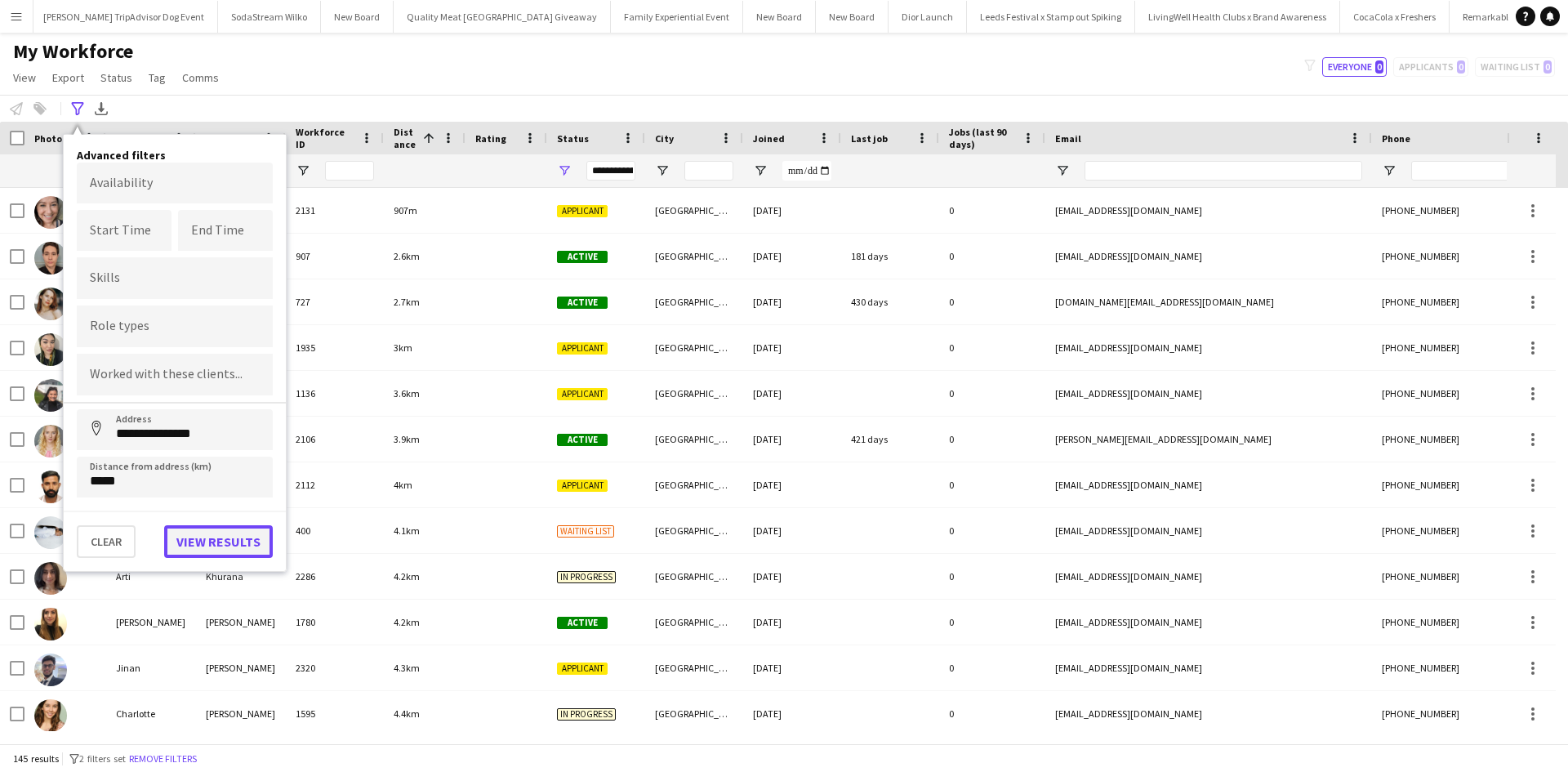
click at [182, 534] on button "View results" at bounding box center [218, 542] width 109 height 33
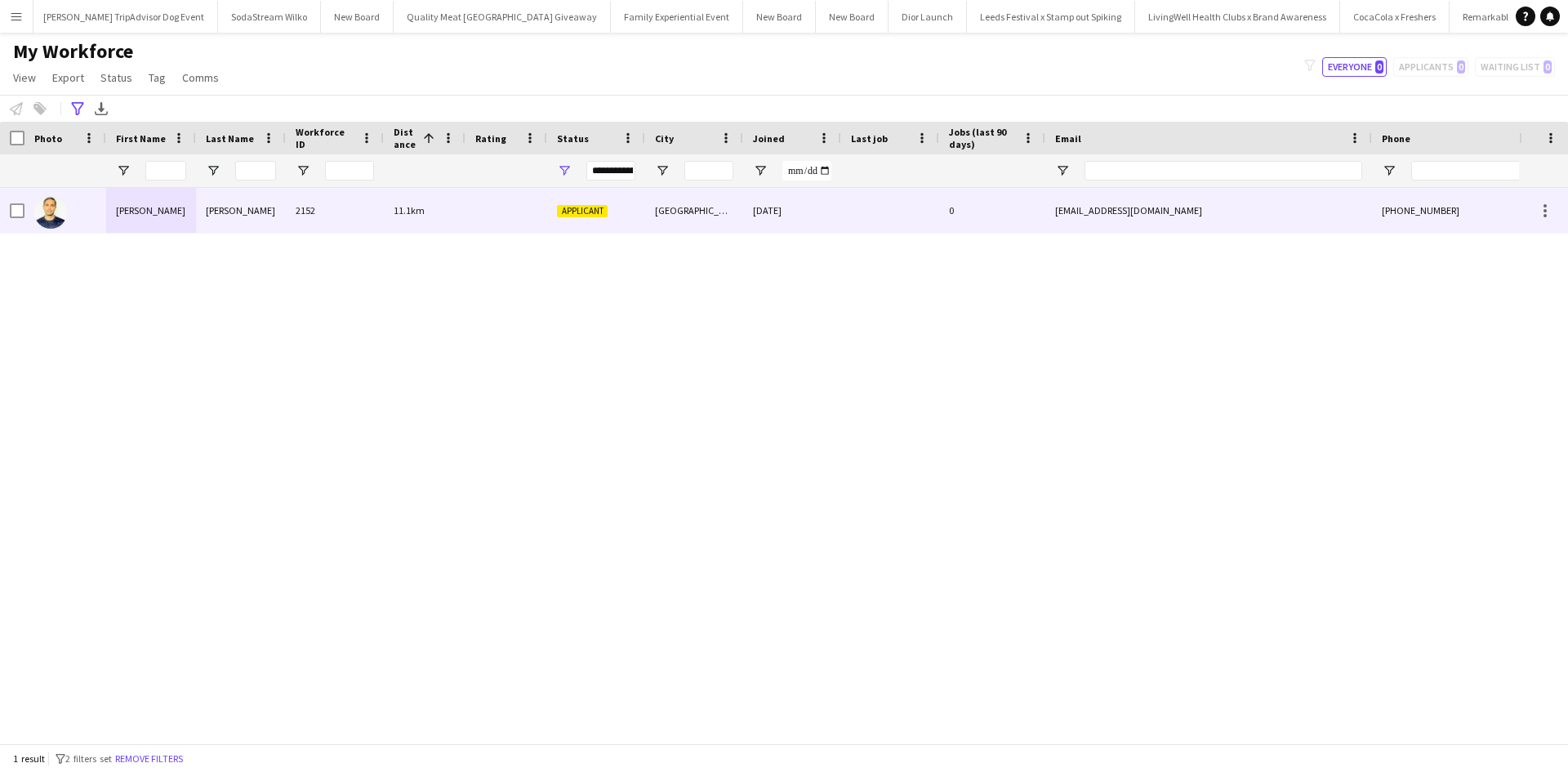
click at [128, 218] on div "[PERSON_NAME]" at bounding box center [151, 210] width 90 height 45
